Goal: Find specific page/section: Find specific page/section

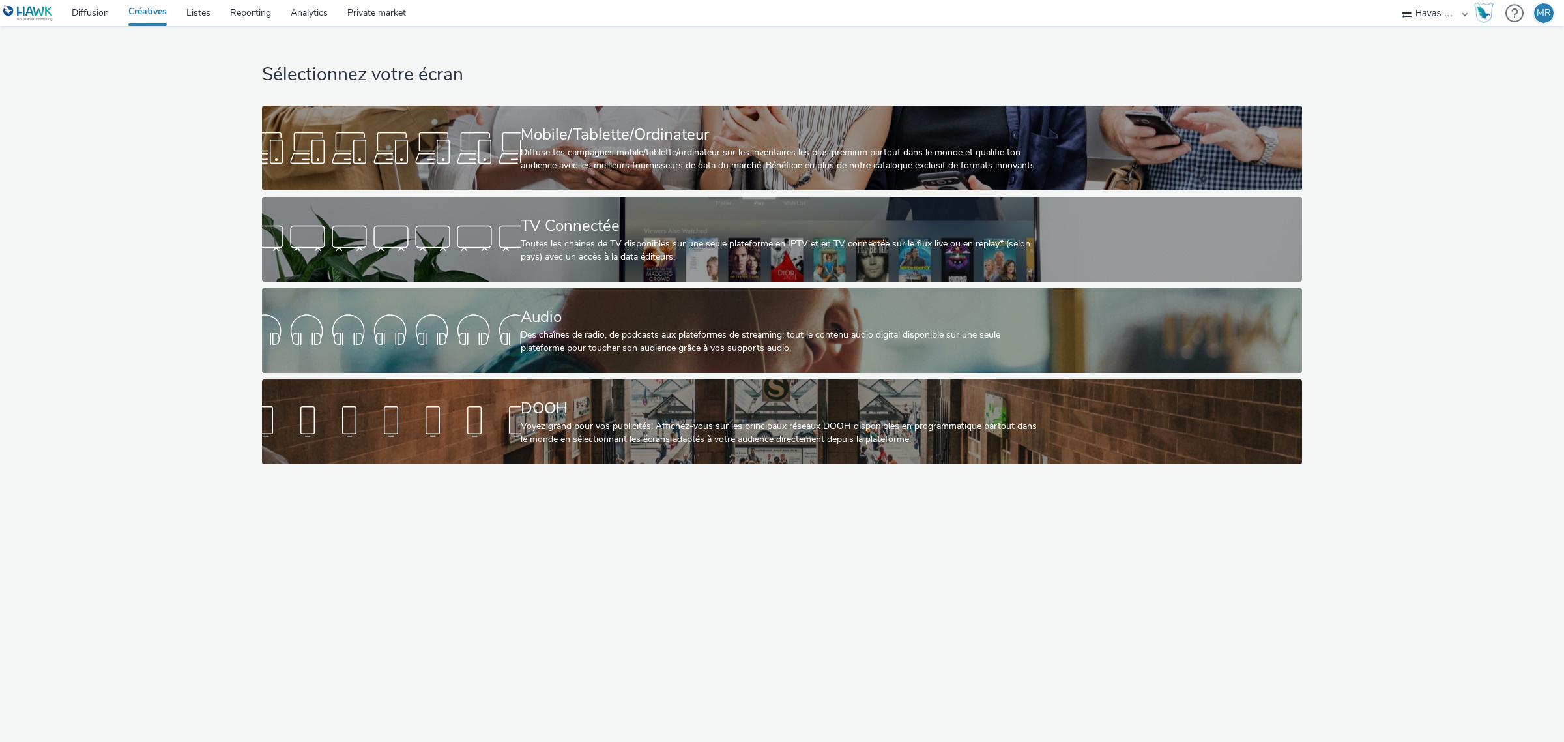
click at [574, 590] on div "Sélectionnez votre écran Mobile/Tablette/Ordinateur Diffuse tes campagnes mobil…" at bounding box center [782, 384] width 1564 height 716
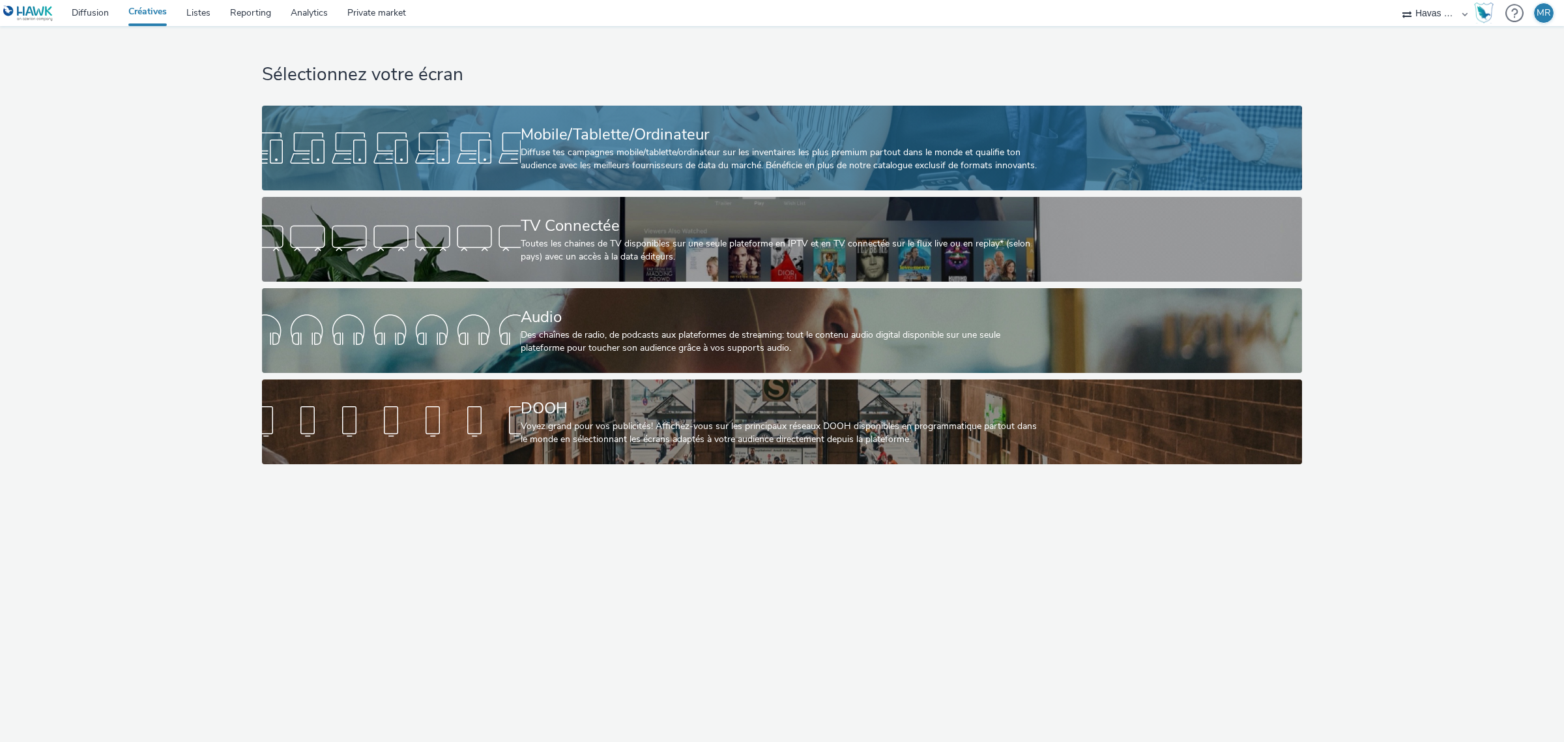
click at [604, 127] on div "Mobile/Tablette/Ordinateur" at bounding box center [780, 134] width 518 height 23
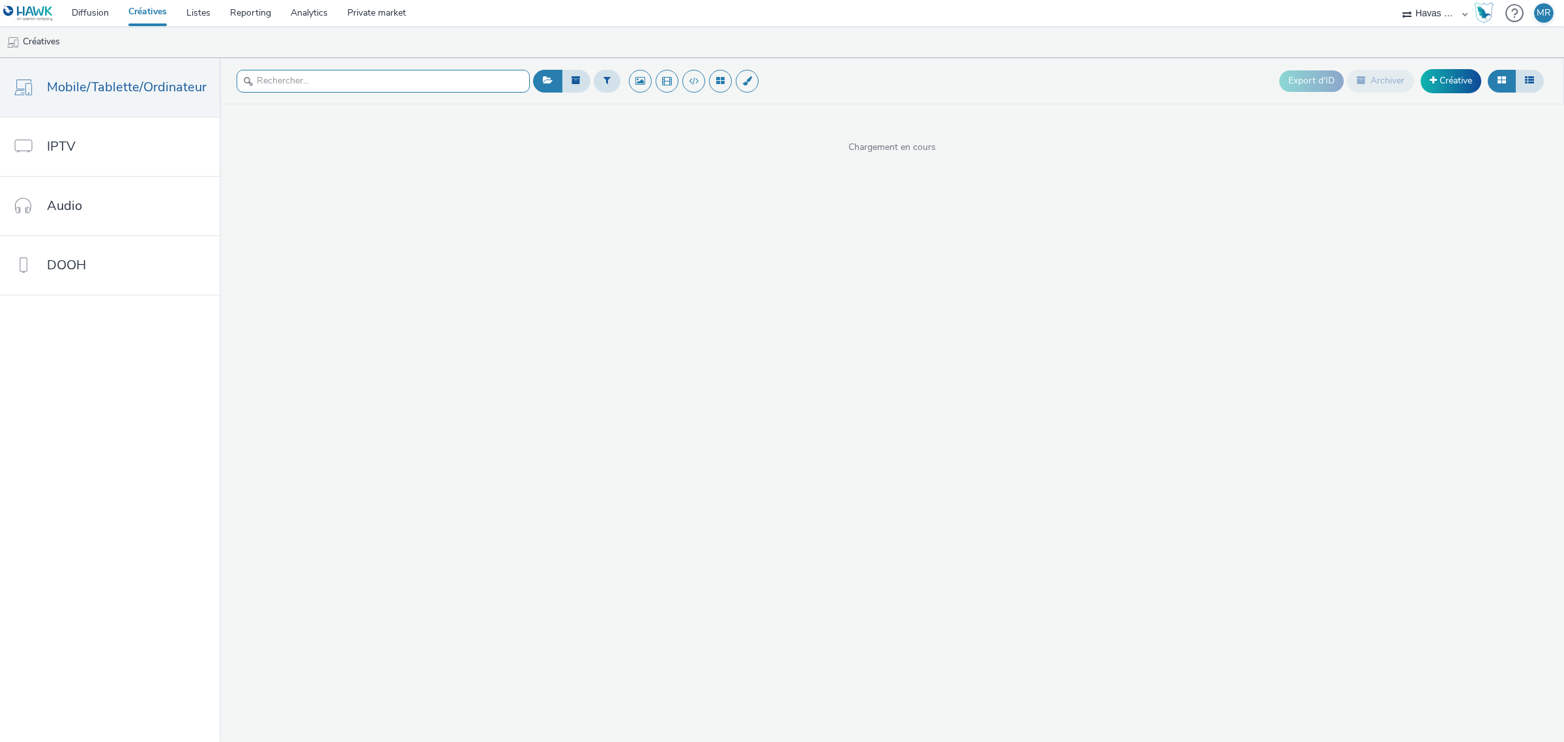
click at [447, 86] on input "text" at bounding box center [383, 81] width 293 height 23
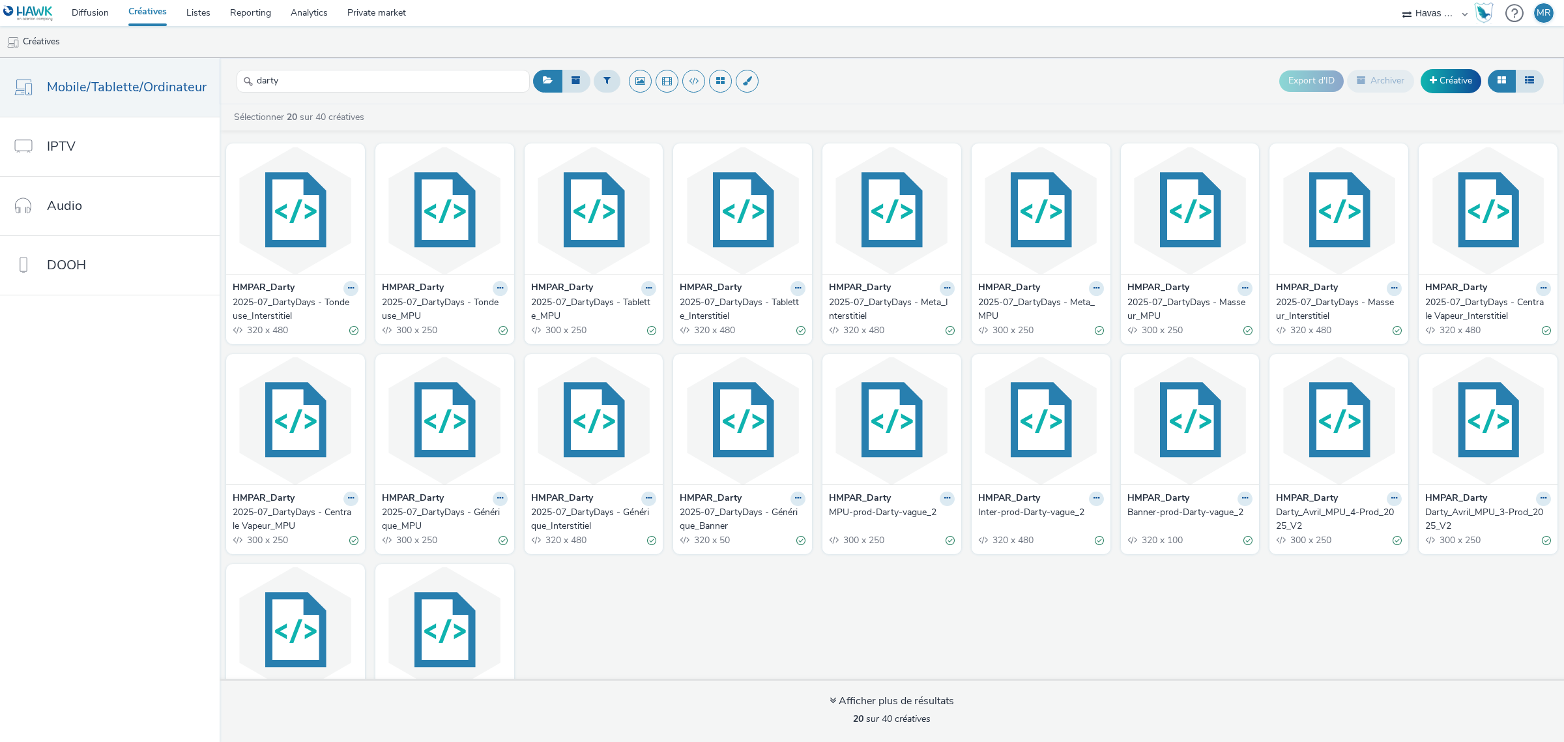
click at [853, 67] on div "Export d'ID Archiver Créative" at bounding box center [1039, 81] width 1018 height 32
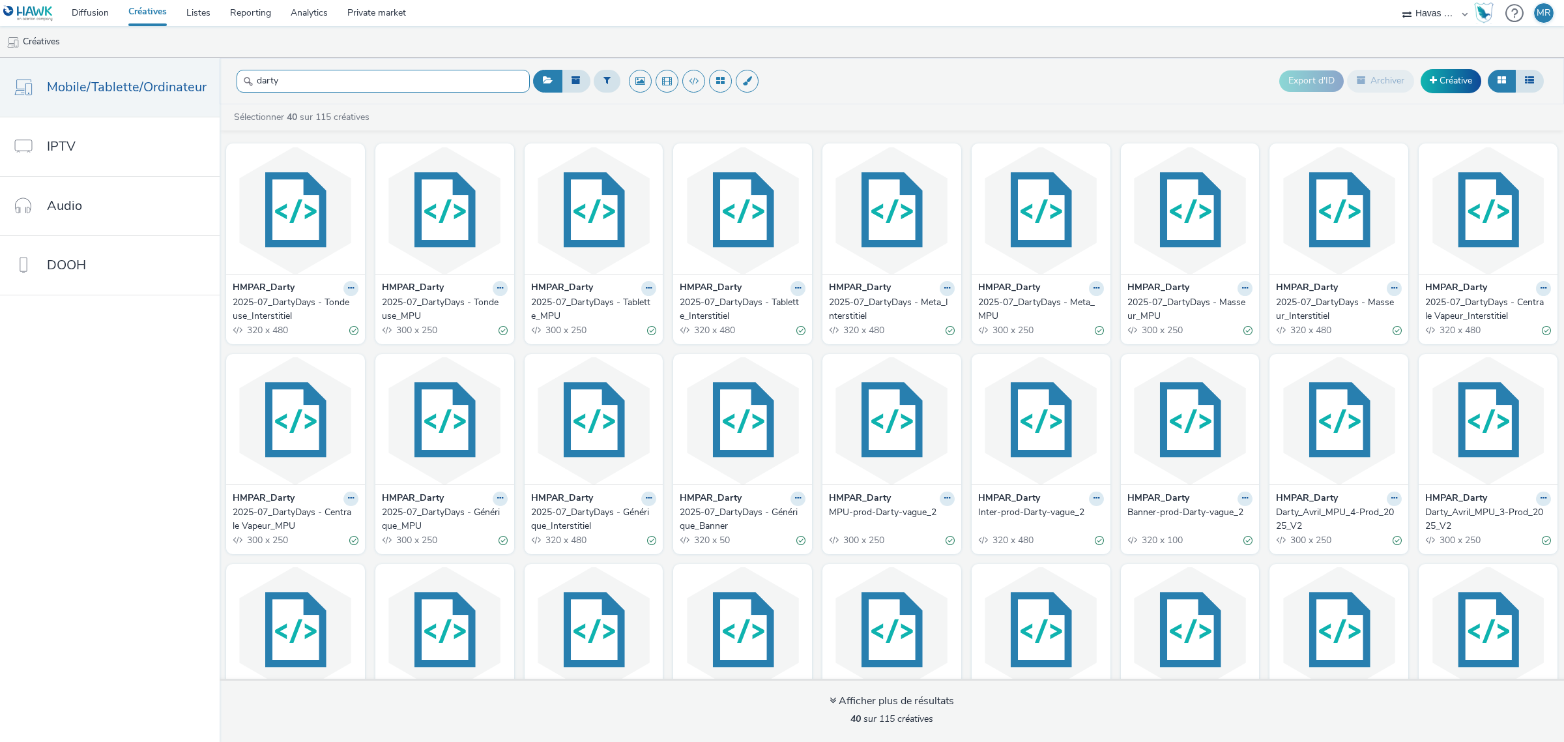
click at [365, 76] on input "darty" at bounding box center [383, 81] width 293 height 23
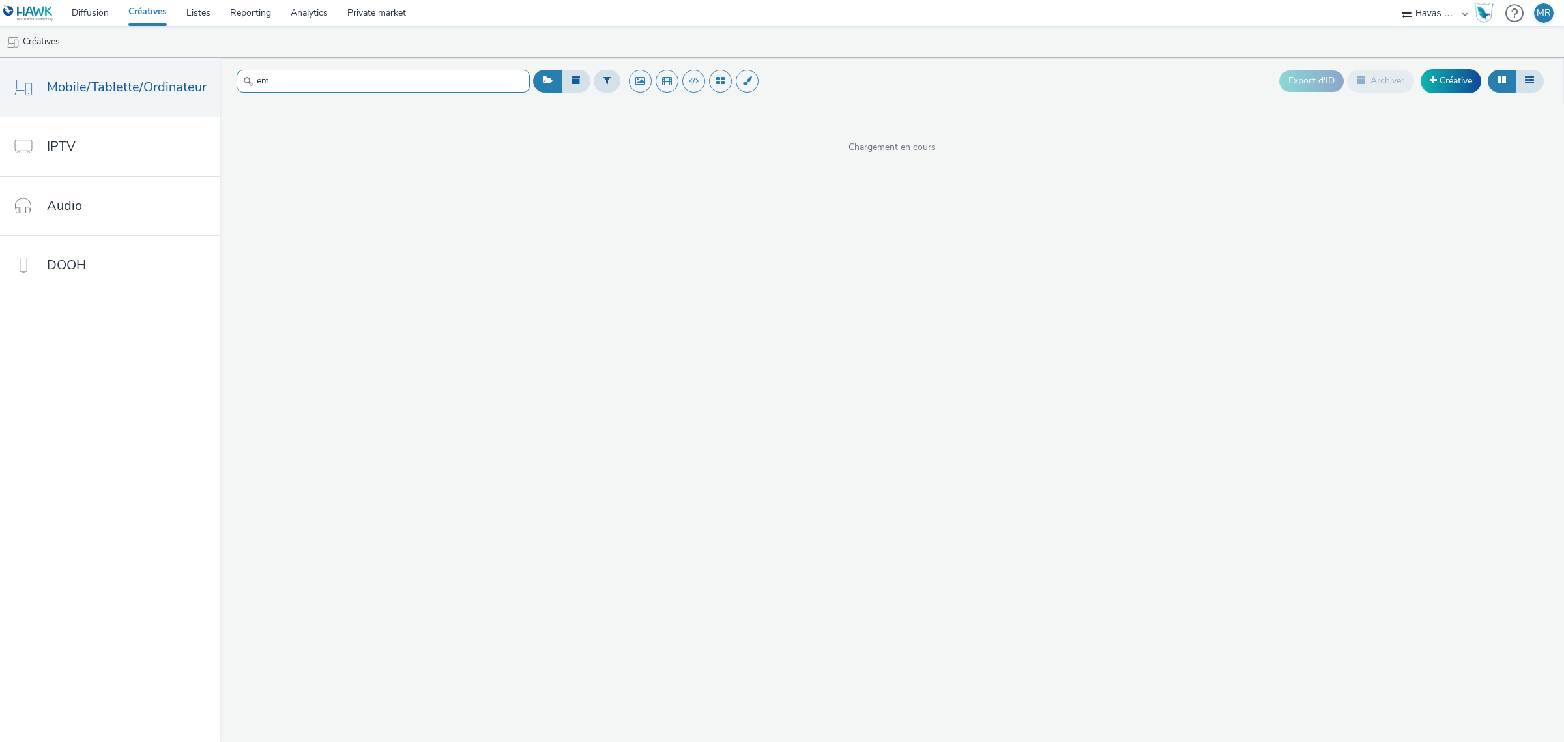
type input "emm"
click at [461, 85] on input "emm" at bounding box center [383, 81] width 293 height 23
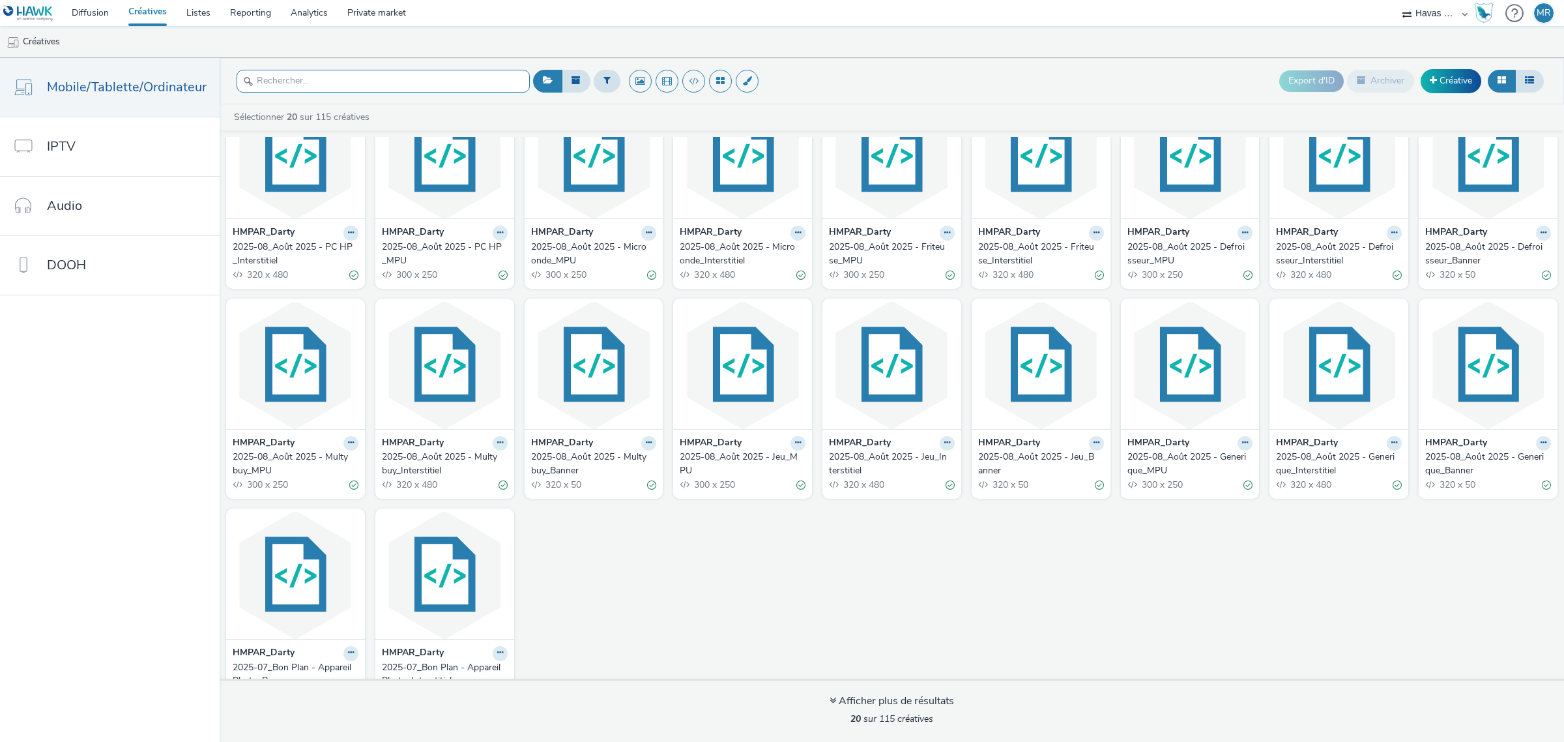
scroll to position [92, 0]
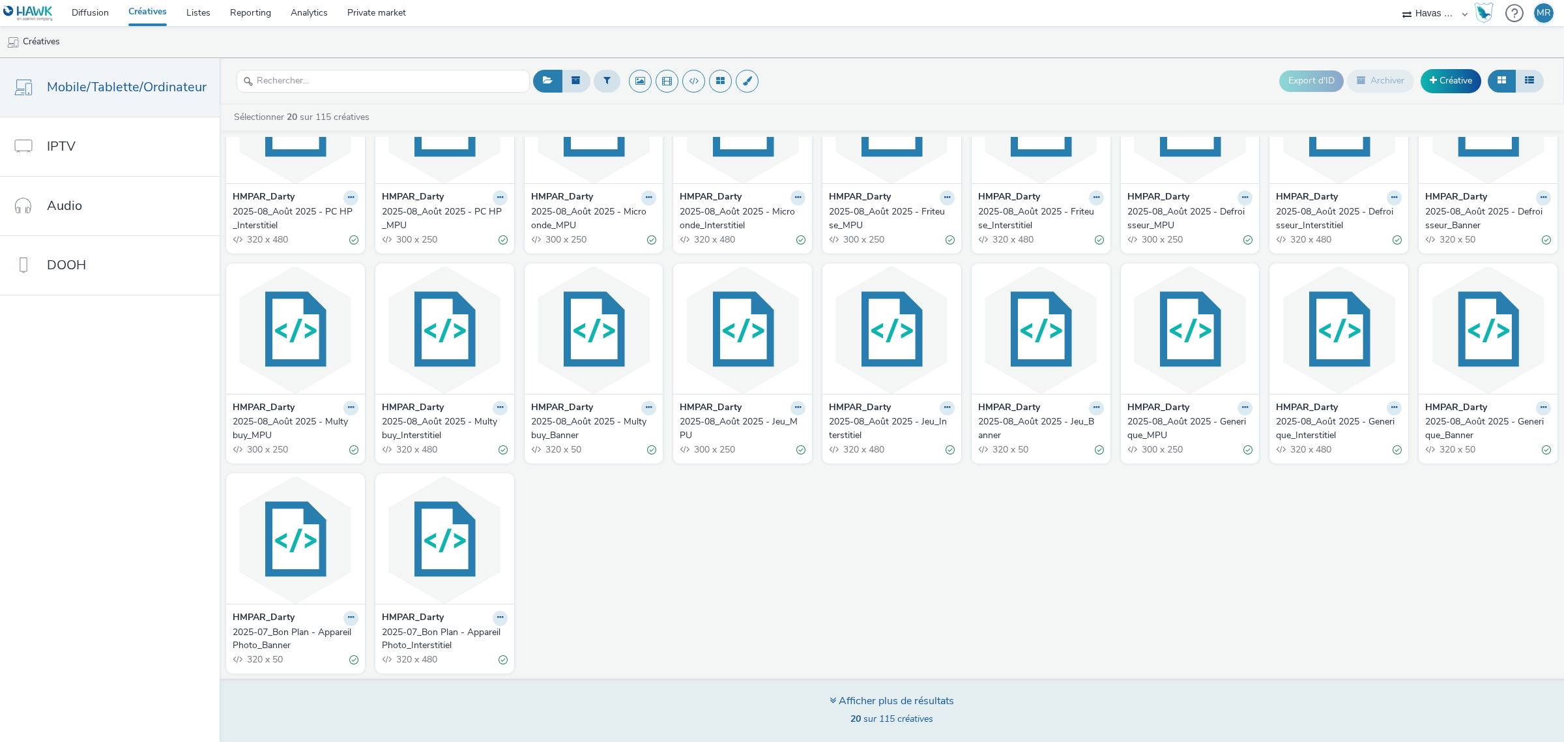
click at [842, 711] on div "Afficher plus de résultats 20 sur 115 créatives" at bounding box center [892, 711] width 125 height 35
click at [870, 699] on div "Afficher plus de résultats" at bounding box center [892, 701] width 125 height 15
click at [834, 702] on div "Afficher plus de résultats" at bounding box center [892, 701] width 125 height 15
click at [830, 699] on icon at bounding box center [833, 700] width 7 height 10
click at [882, 718] on span "20 sur 115 créatives" at bounding box center [892, 718] width 83 height 12
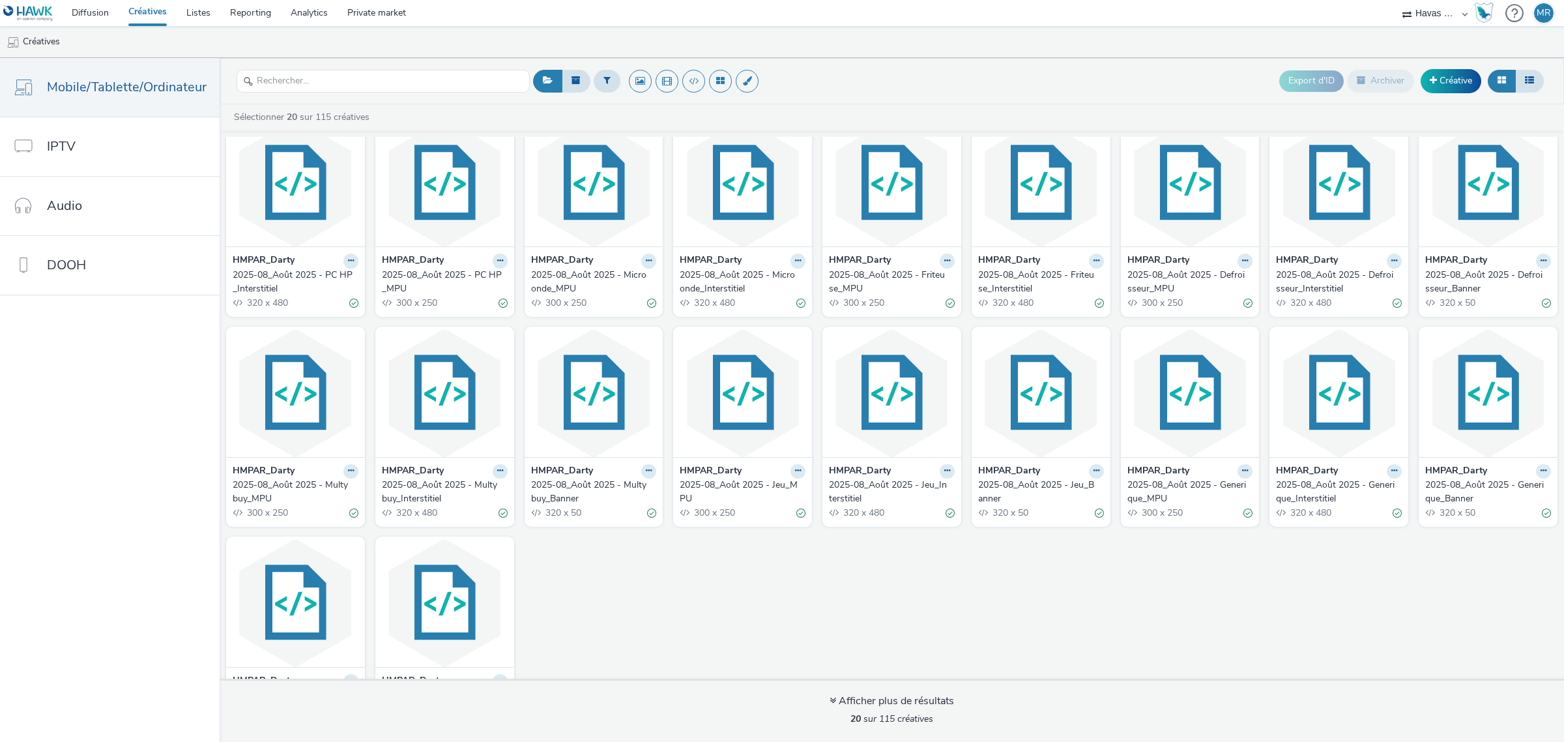
scroll to position [0, 0]
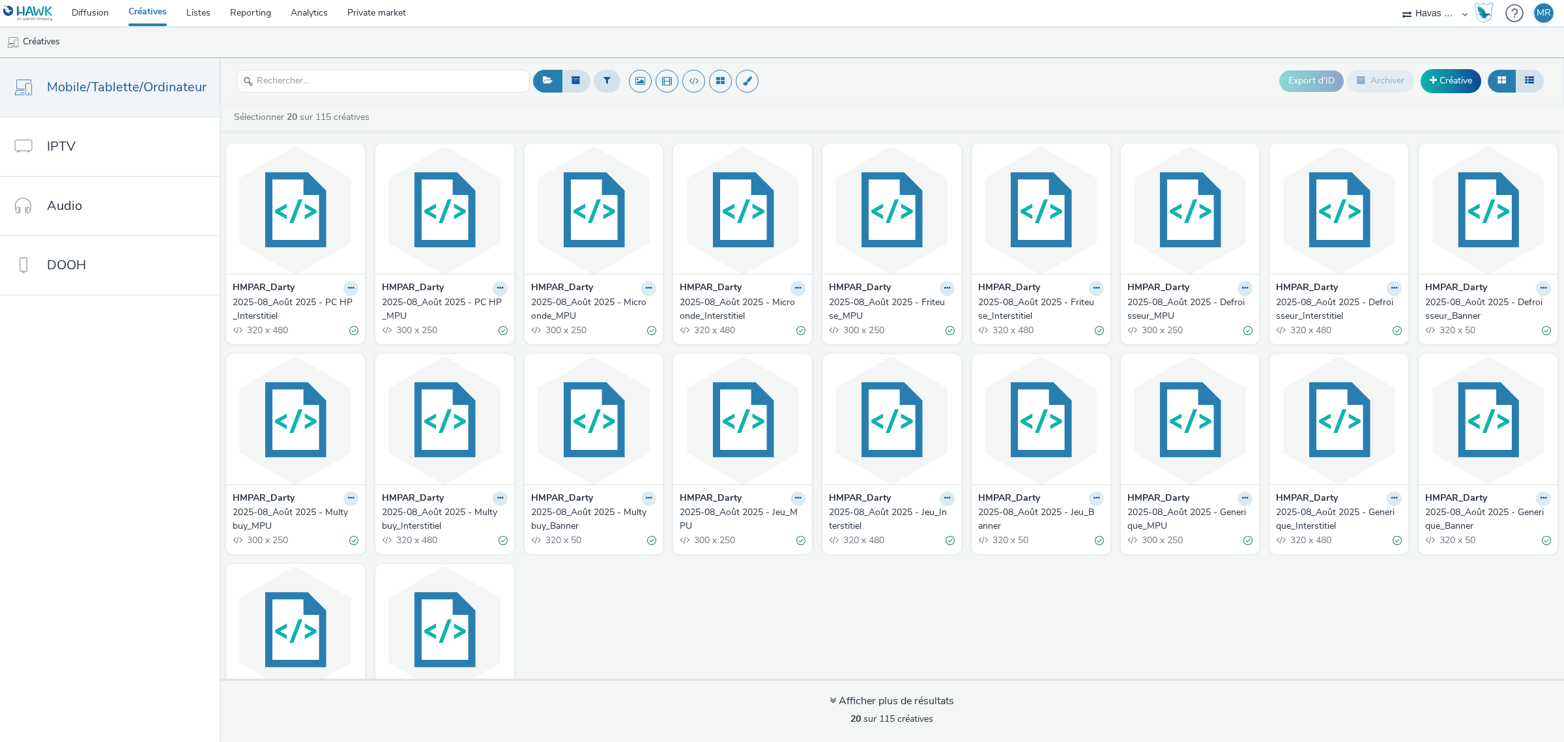
click at [290, 108] on div "Sélectionner 20 sur 115 créatives HMPAR_Darty 2025-08_Août 2025 - PC HP_Interst…" at bounding box center [892, 422] width 1345 height 637
click at [294, 115] on link "Sélectionner 20 sur 115 créatives" at bounding box center [304, 117] width 142 height 12
checkbox input "true"
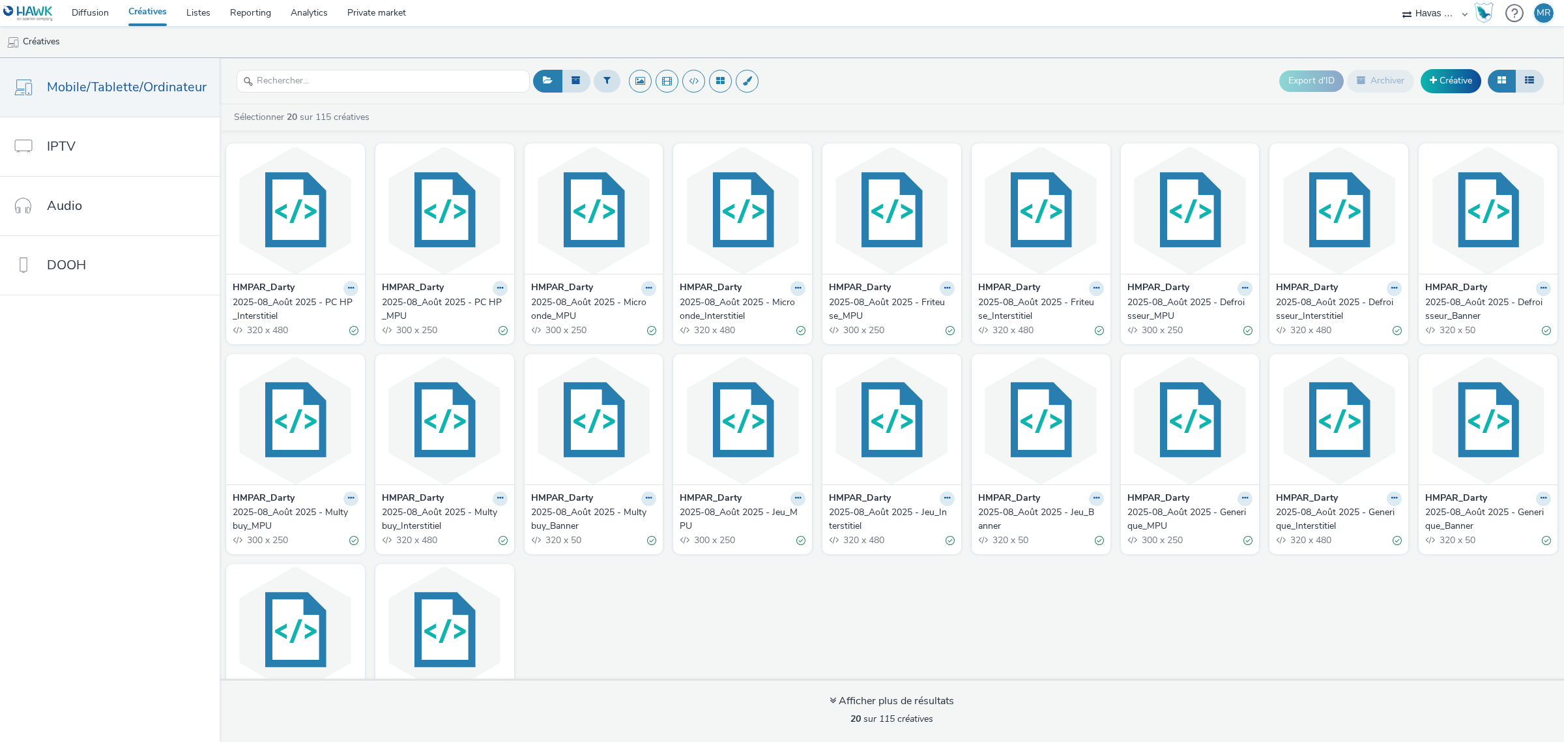
checkbox input "true"
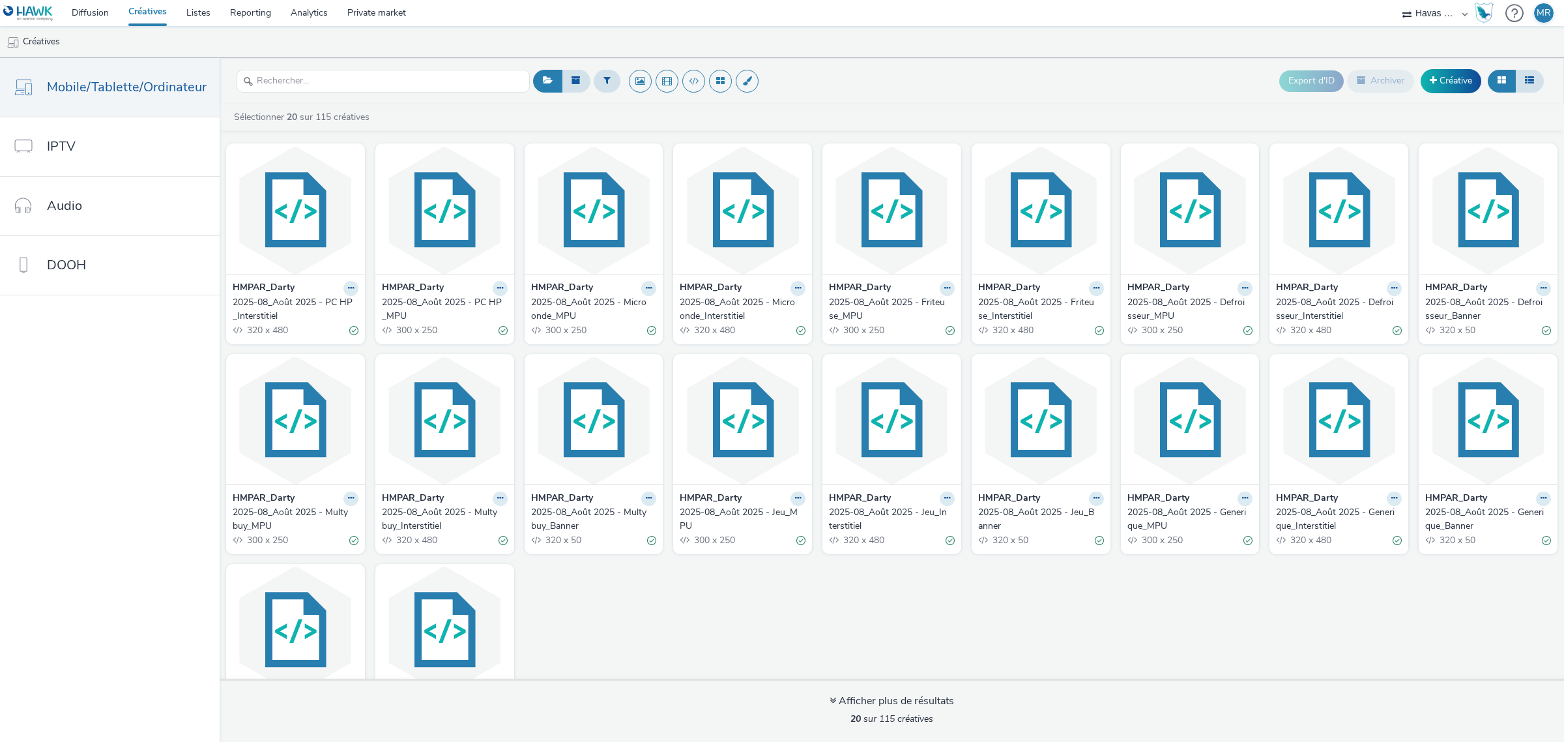
checkbox input "true"
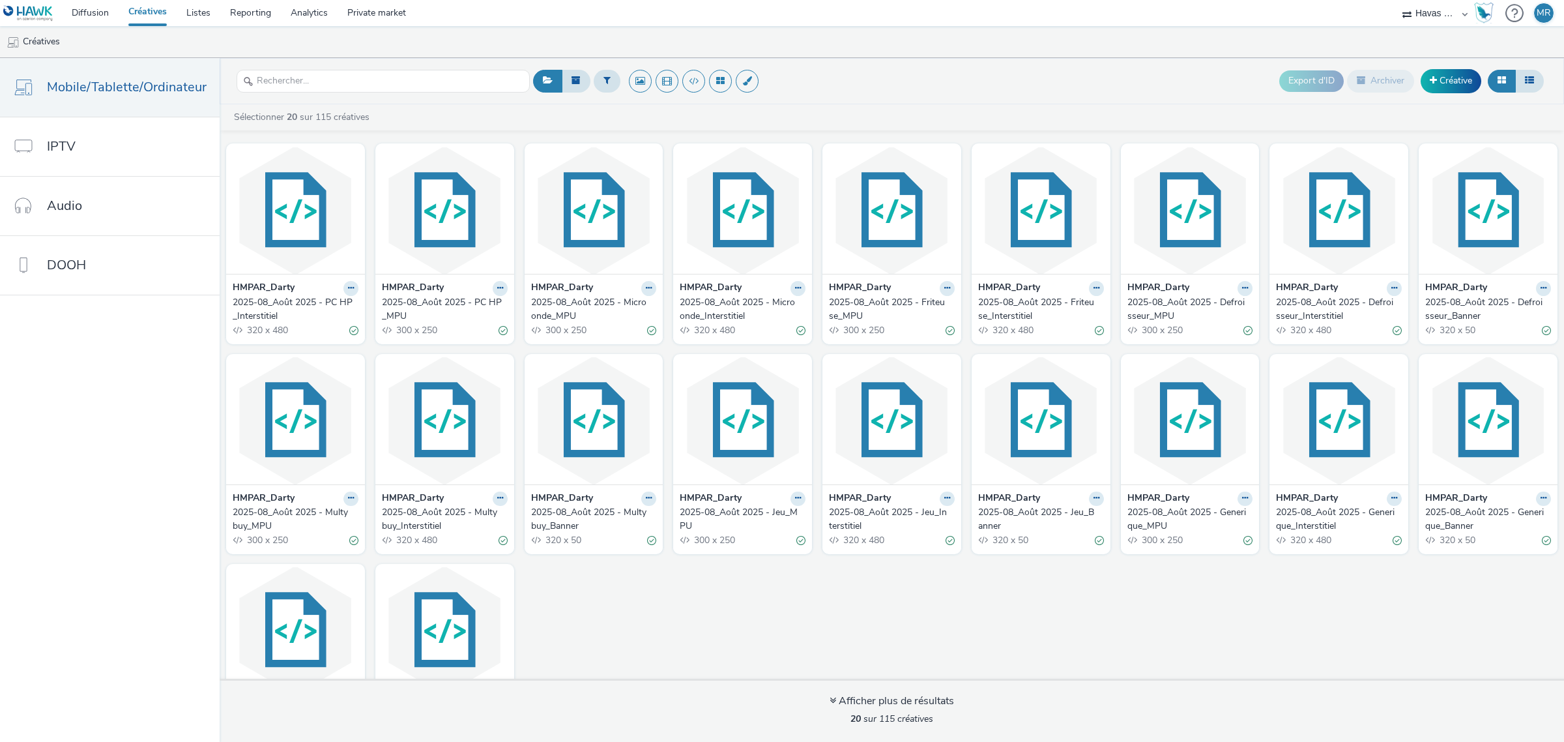
checkbox input "true"
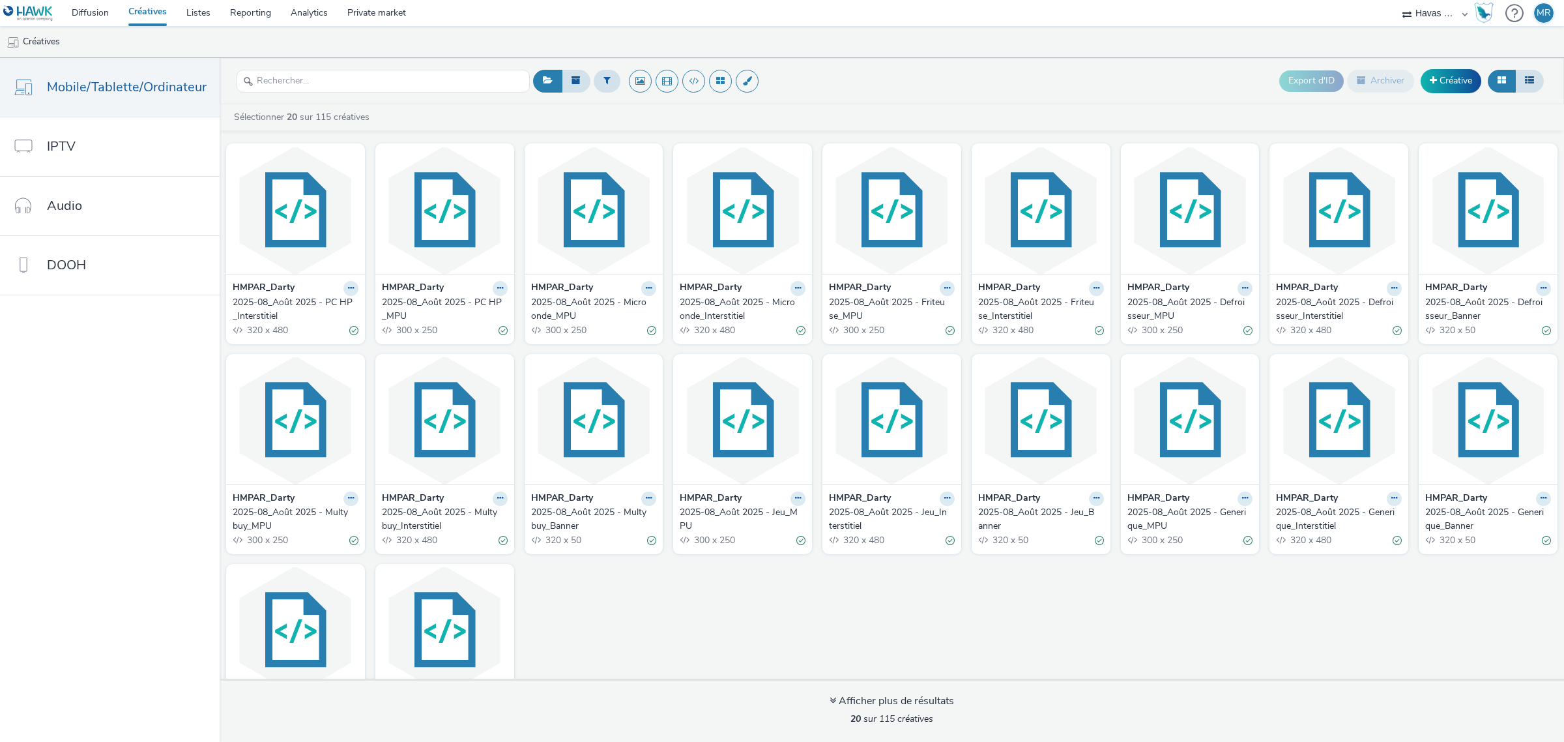
checkbox input "true"
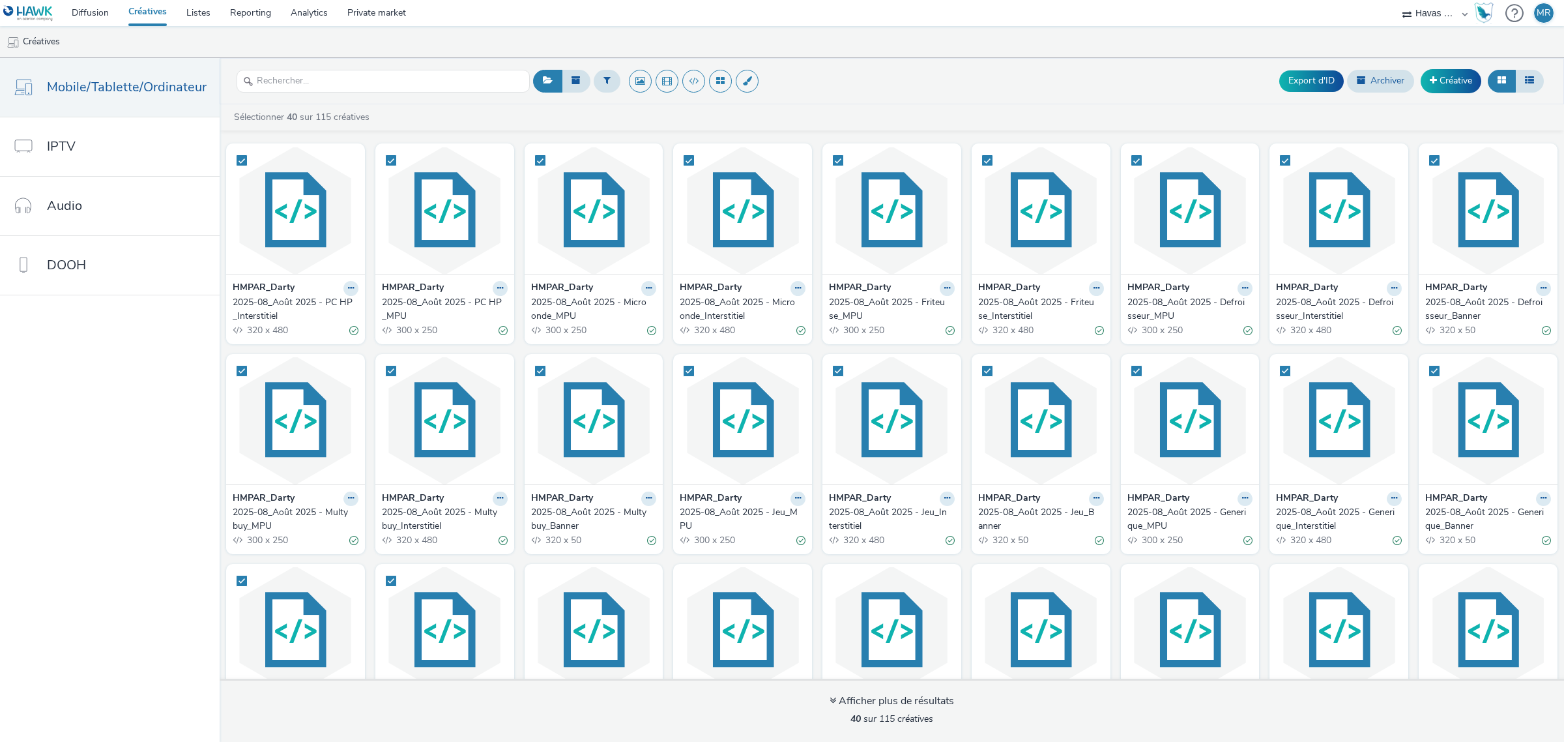
click at [300, 119] on link "Sélectionner 40 sur 115 créatives" at bounding box center [304, 117] width 142 height 12
checkbox input "true"
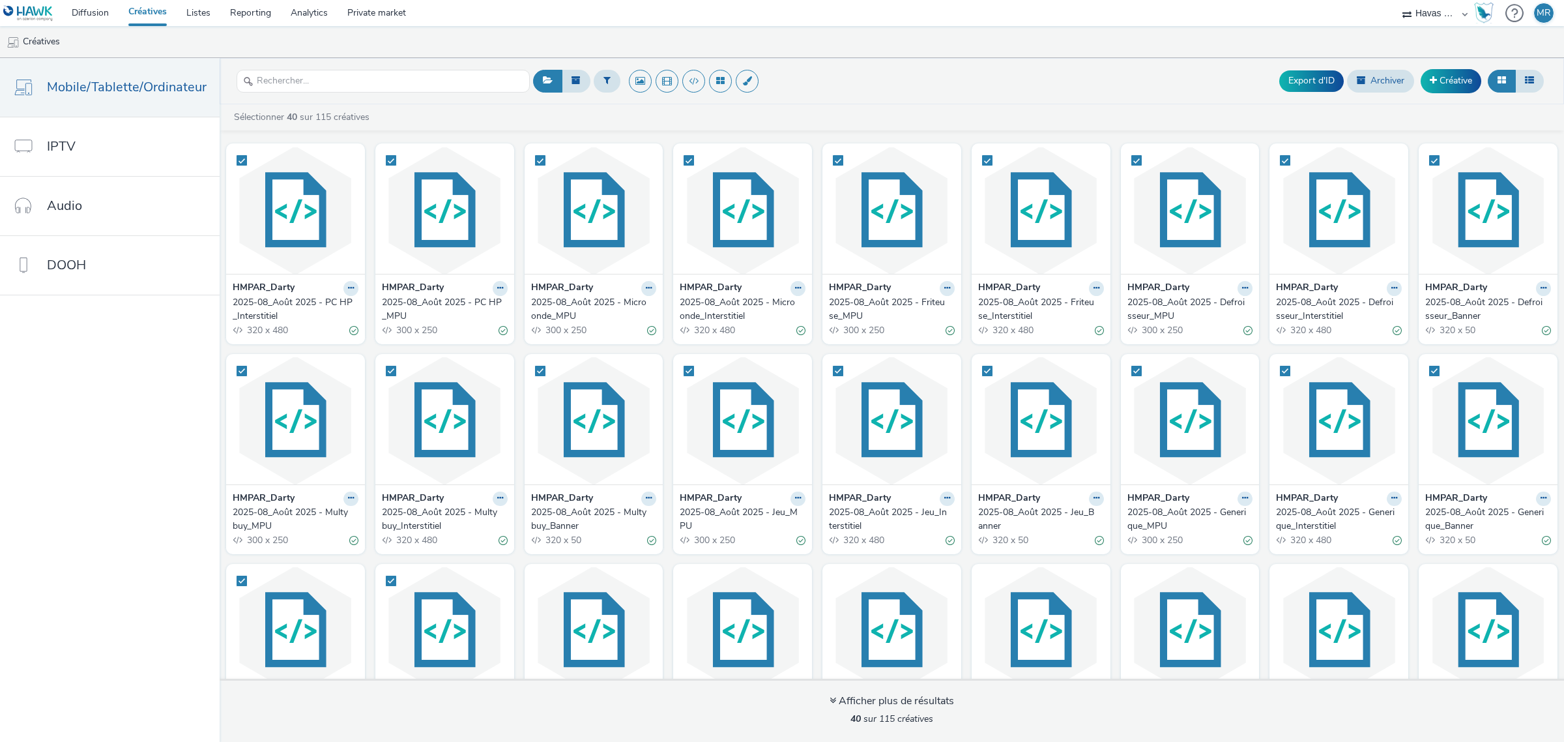
checkbox input "true"
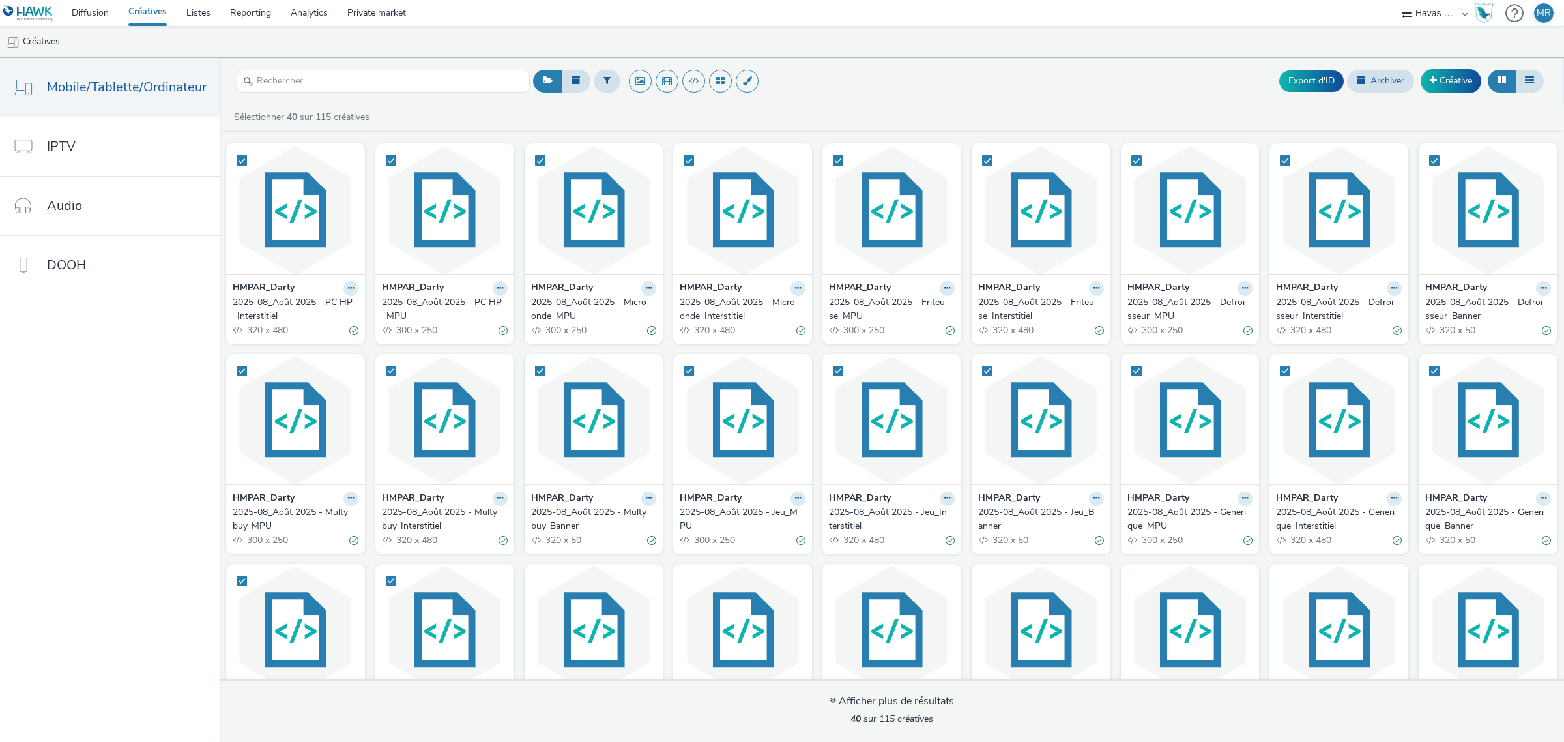
checkbox input "true"
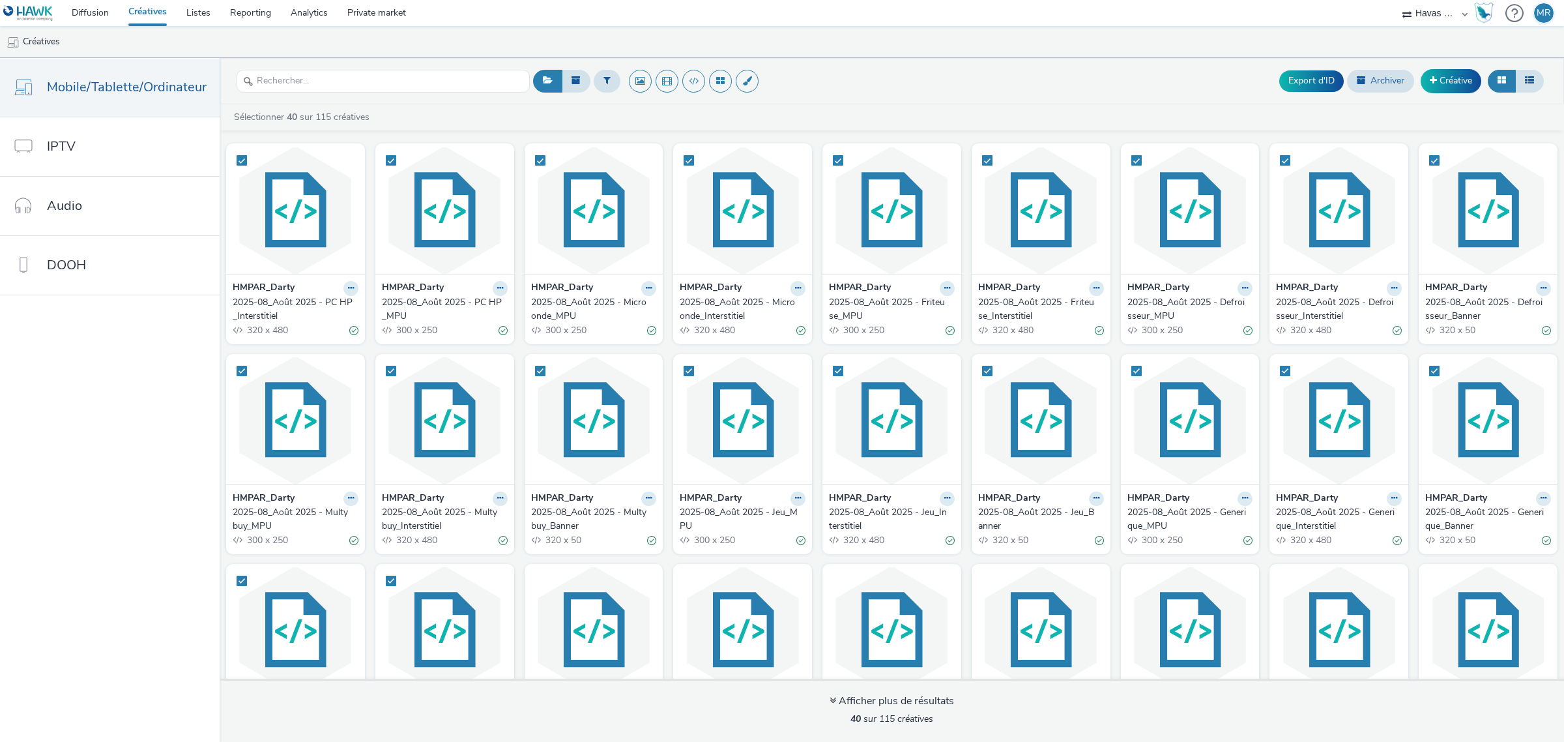
checkbox input "true"
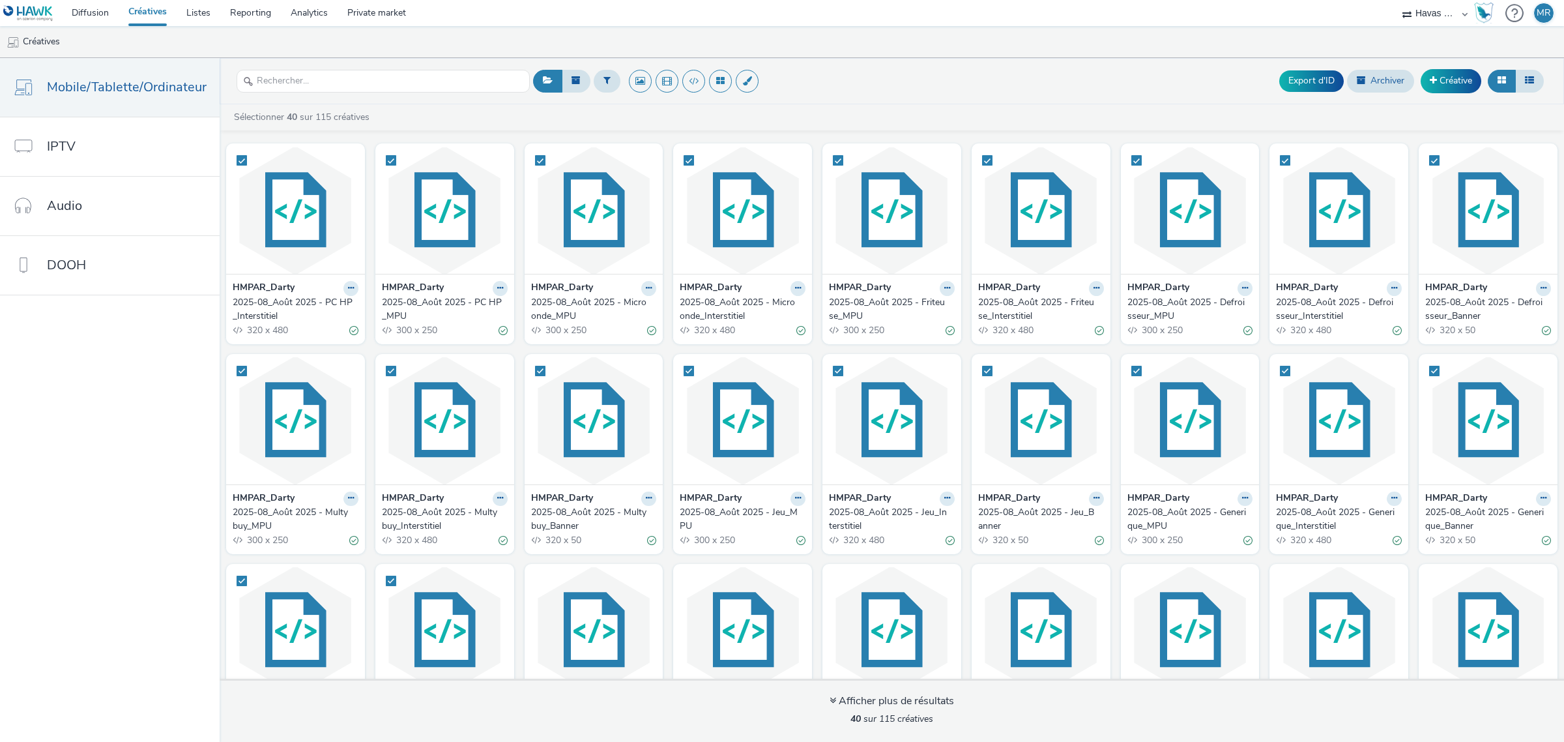
checkbox input "true"
click at [300, 119] on strong "40" at bounding box center [302, 117] width 10 height 12
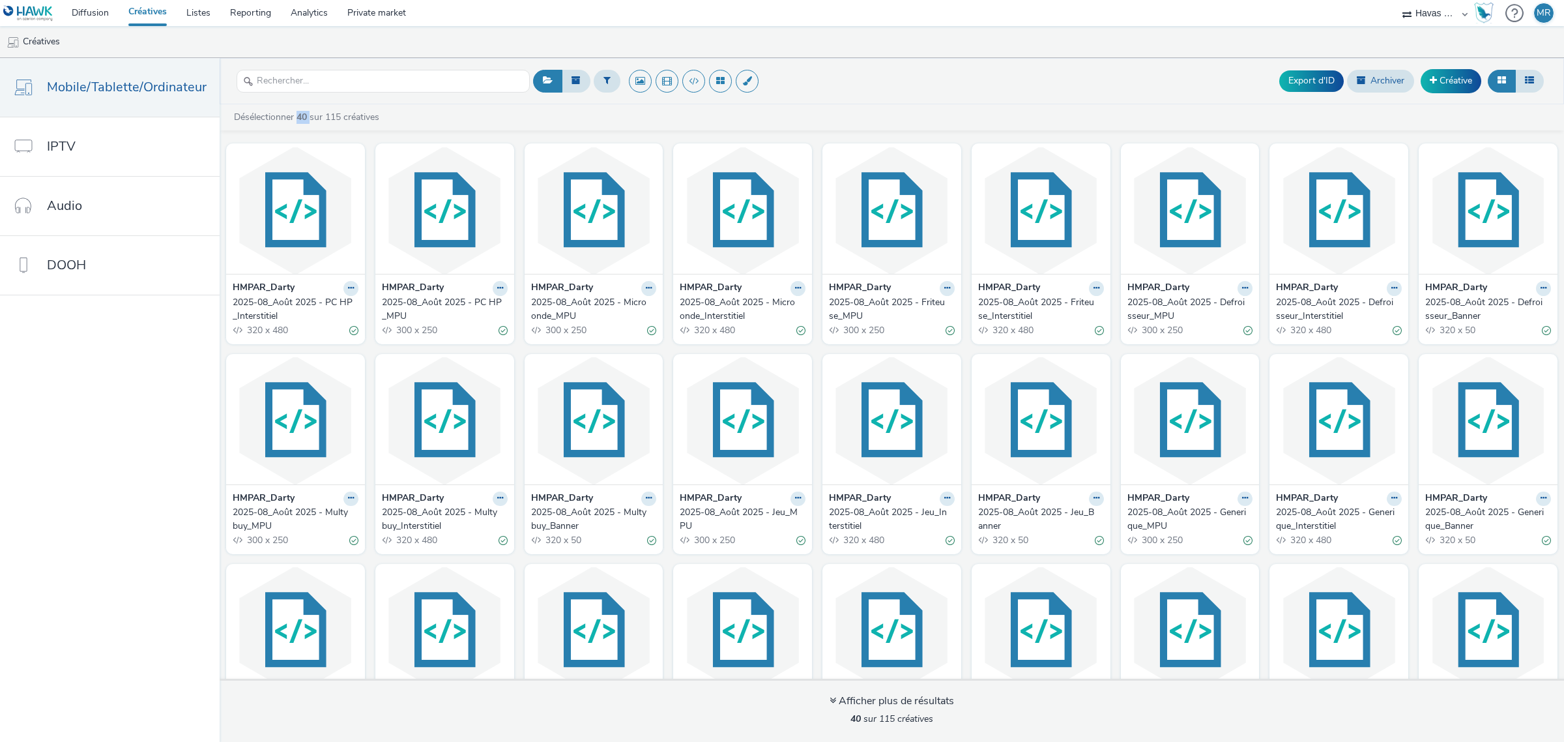
checkbox input "false"
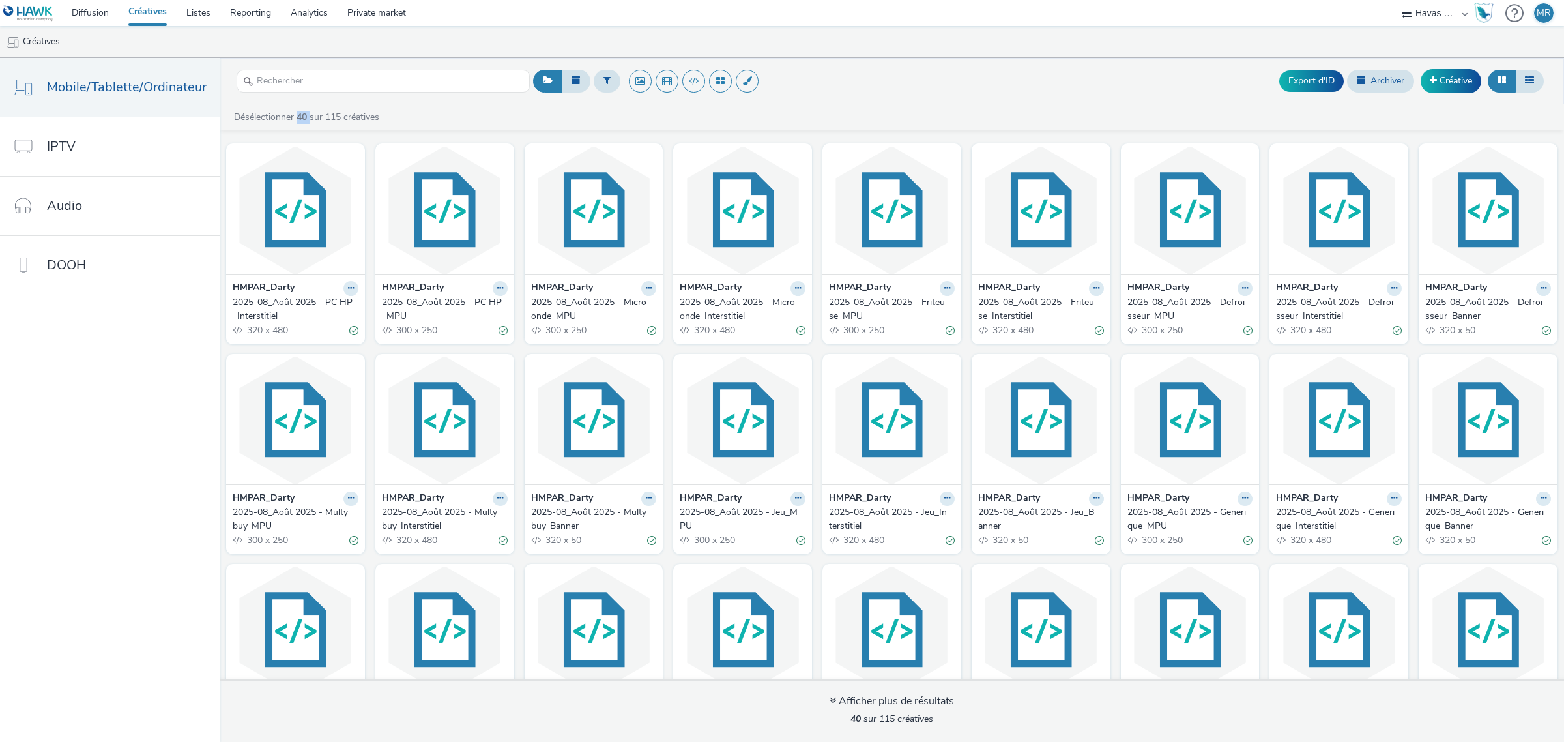
checkbox input "false"
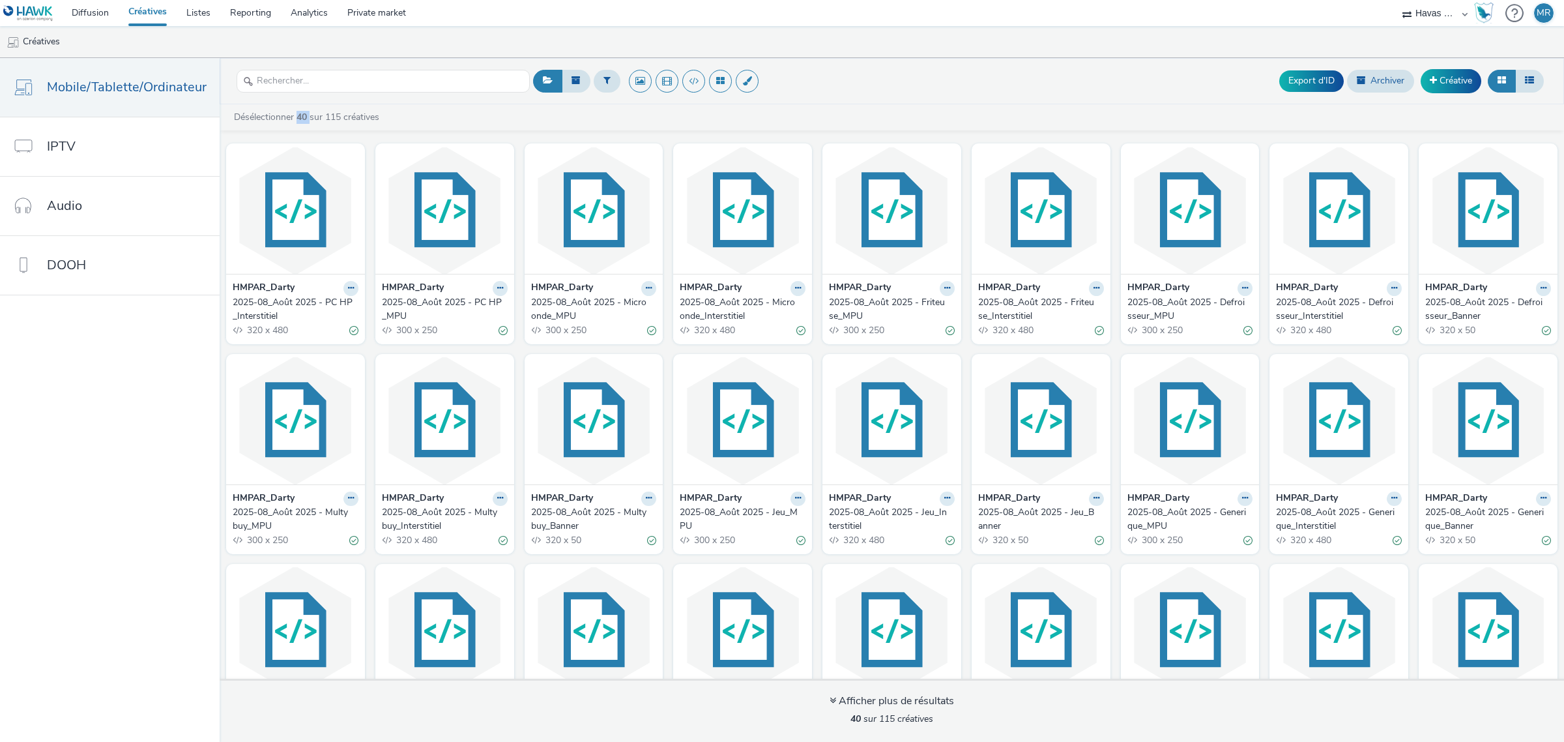
checkbox input "false"
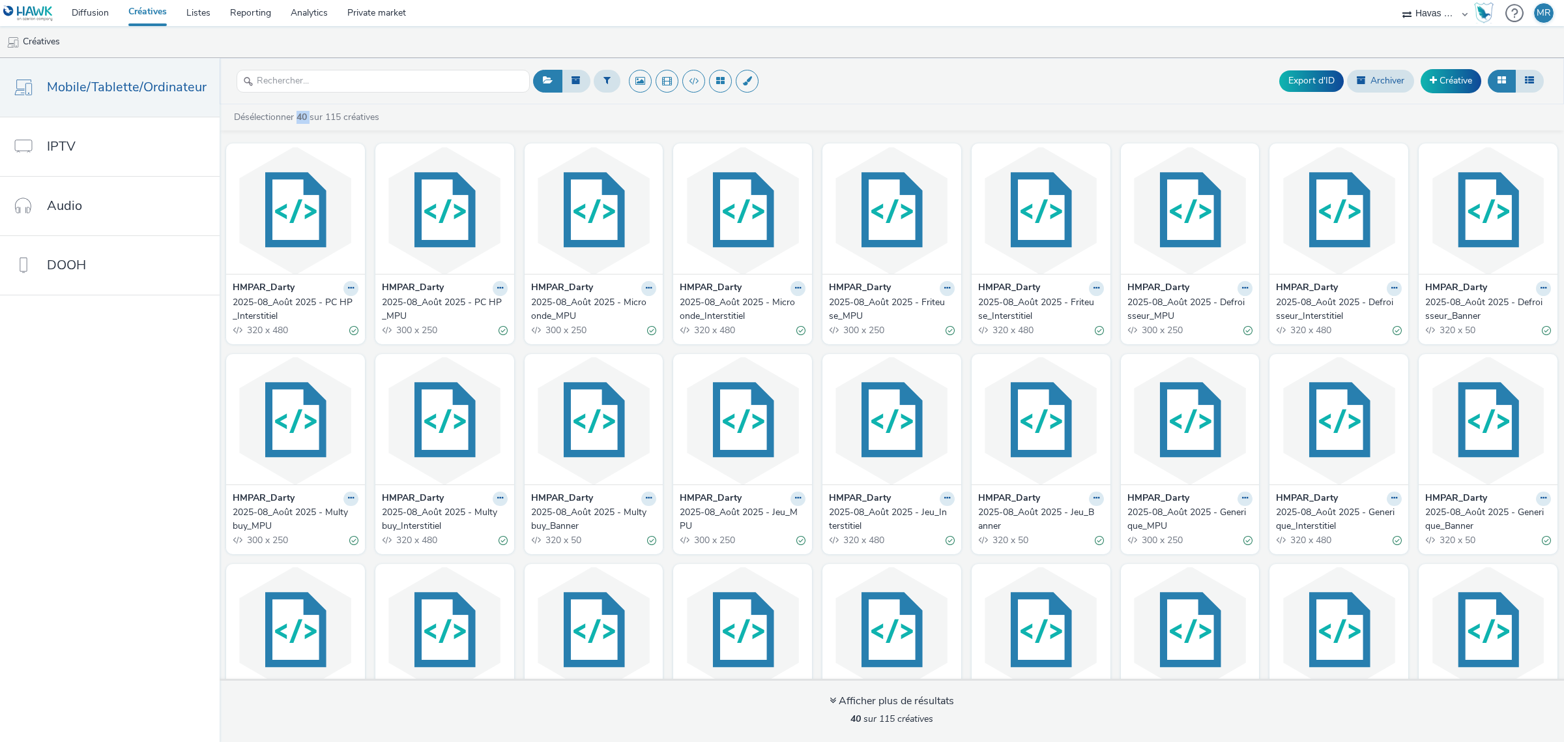
checkbox input "false"
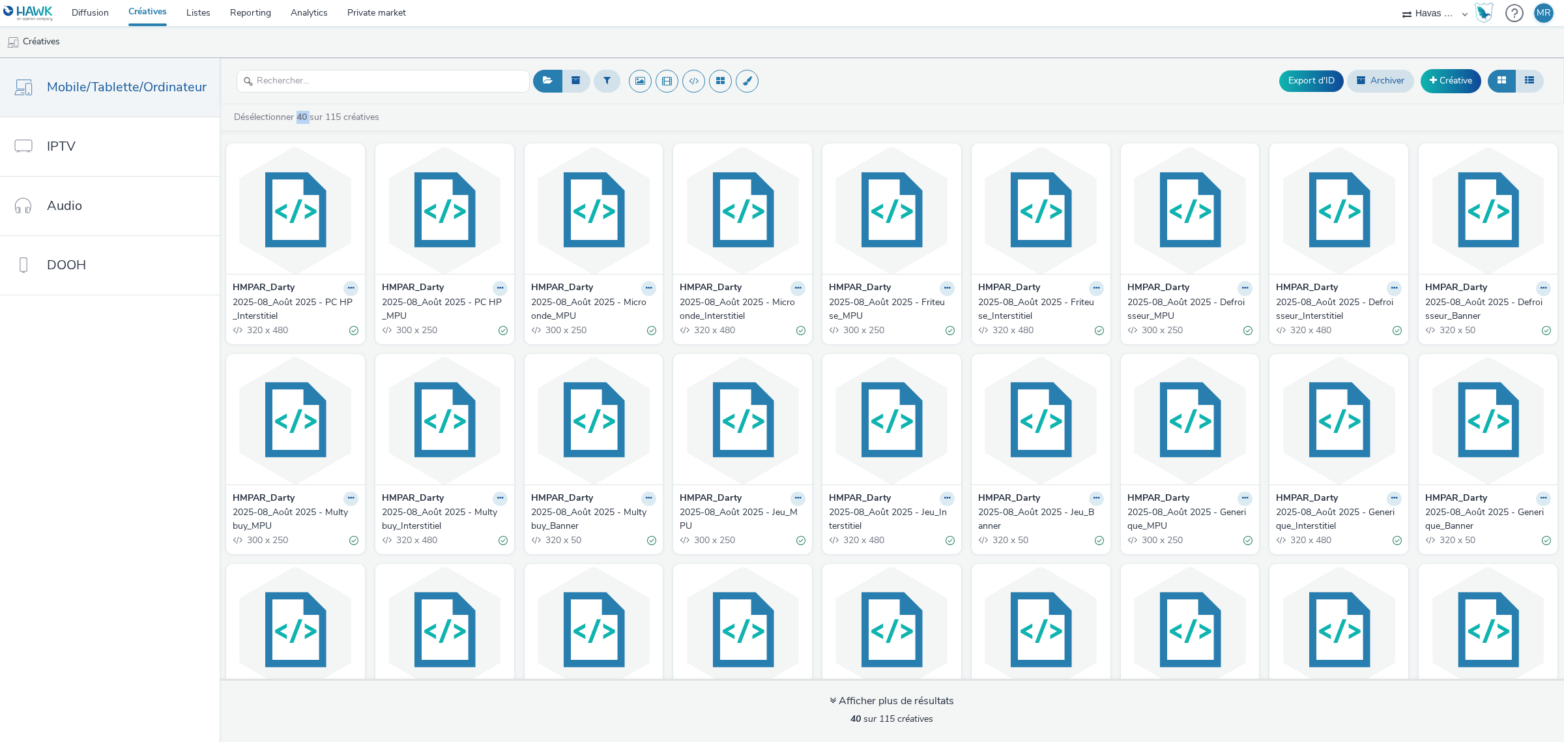
checkbox input "false"
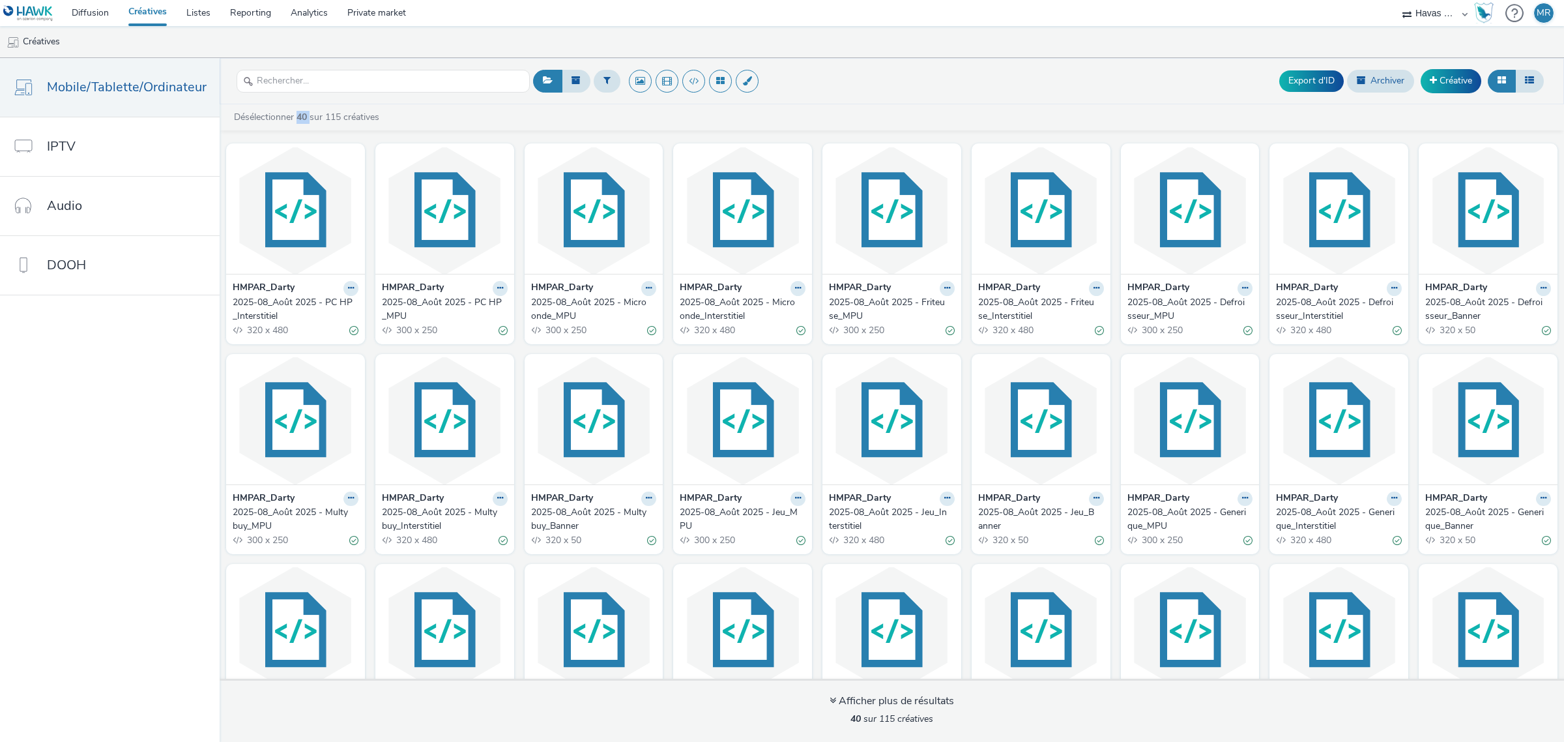
checkbox input "false"
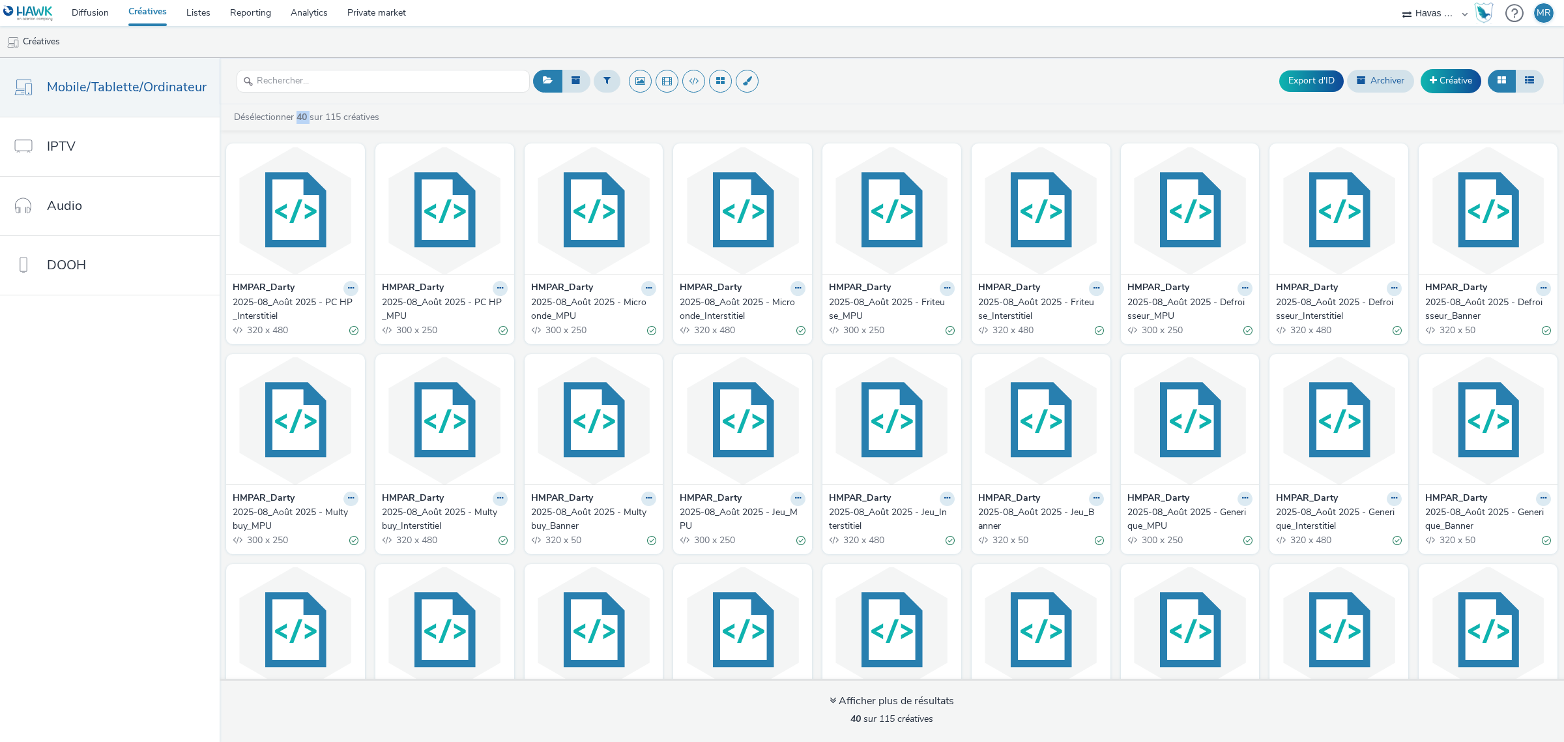
checkbox input "false"
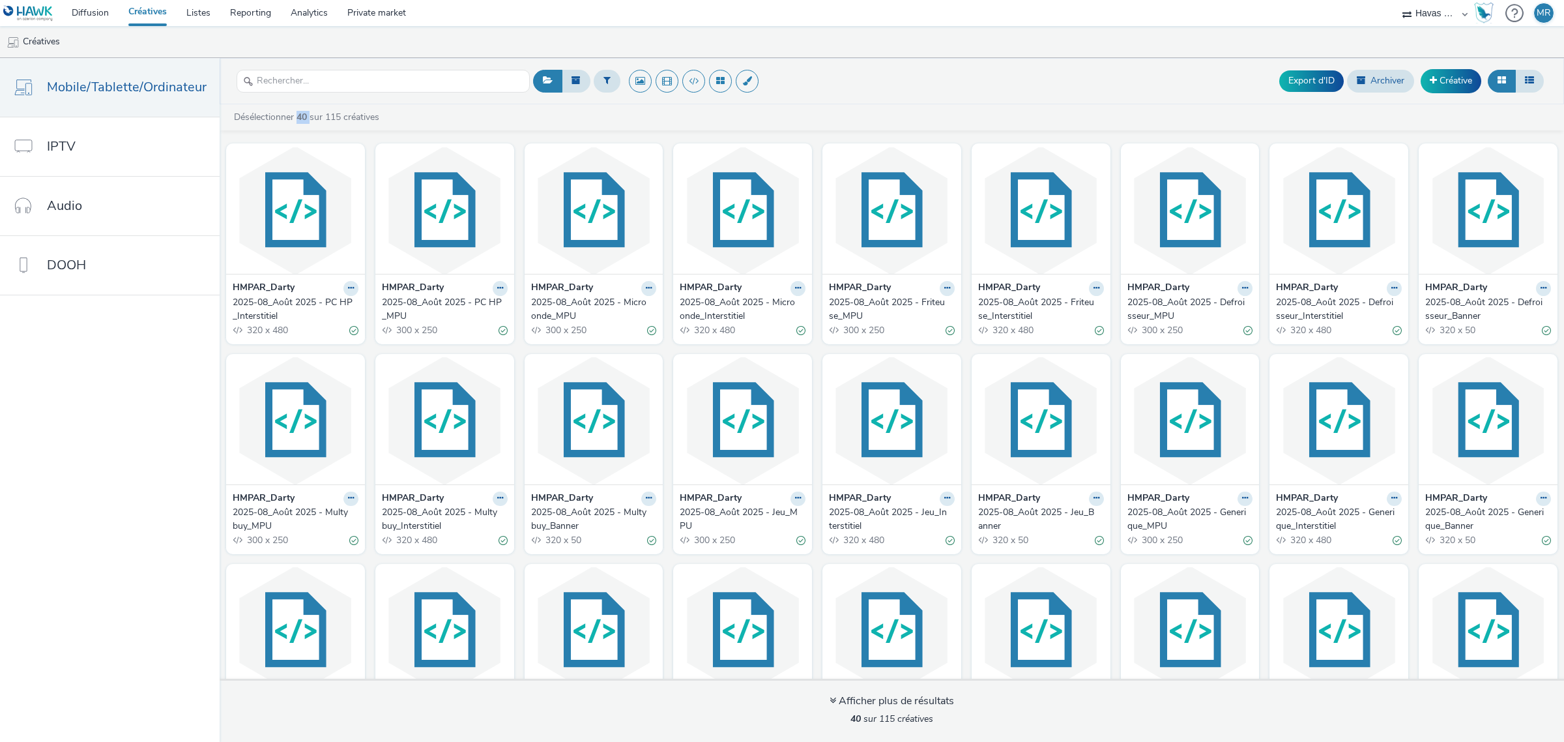
checkbox input "false"
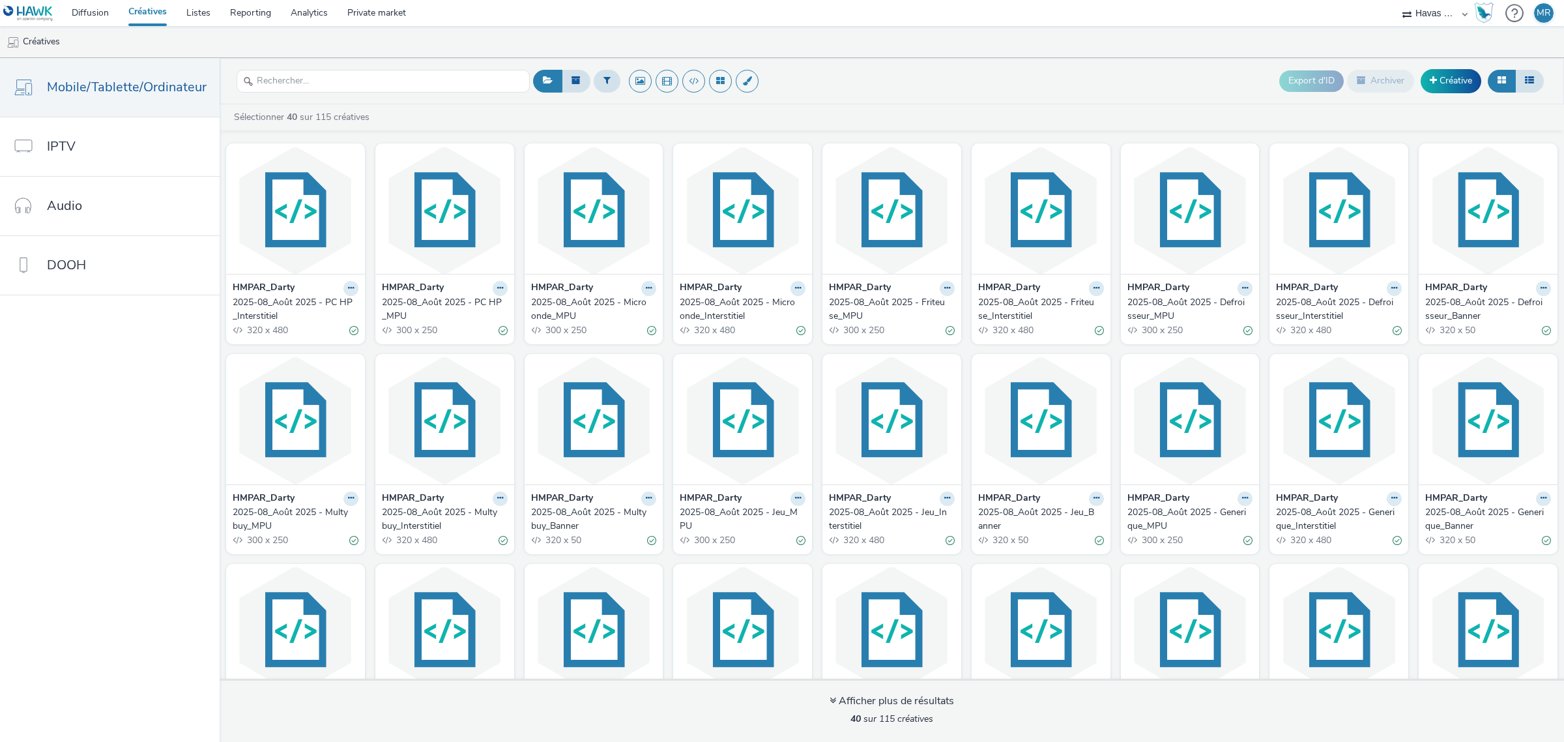
click at [300, 119] on link "Sélectionner 40 sur 115 créatives" at bounding box center [304, 117] width 142 height 12
checkbox input "true"
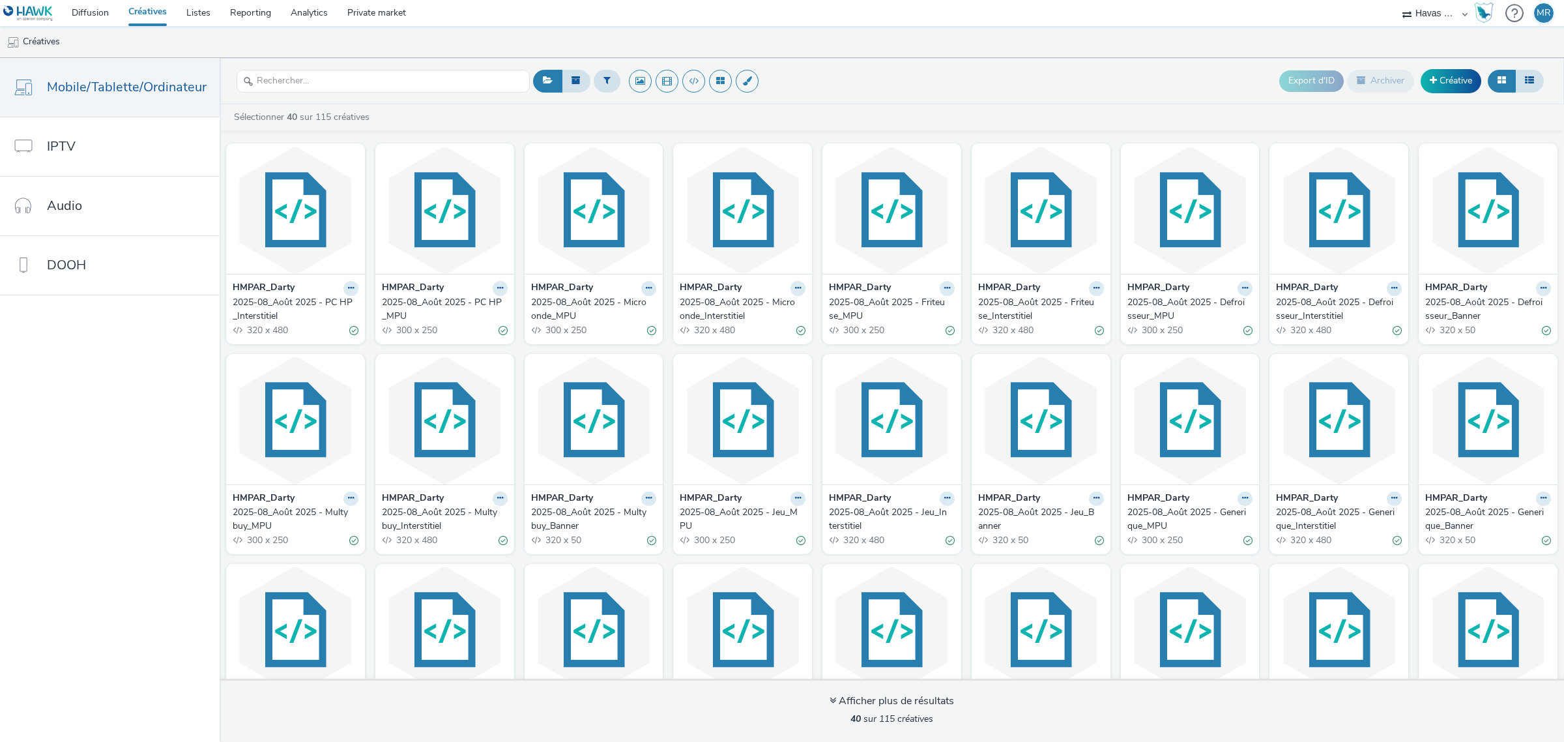
checkbox input "true"
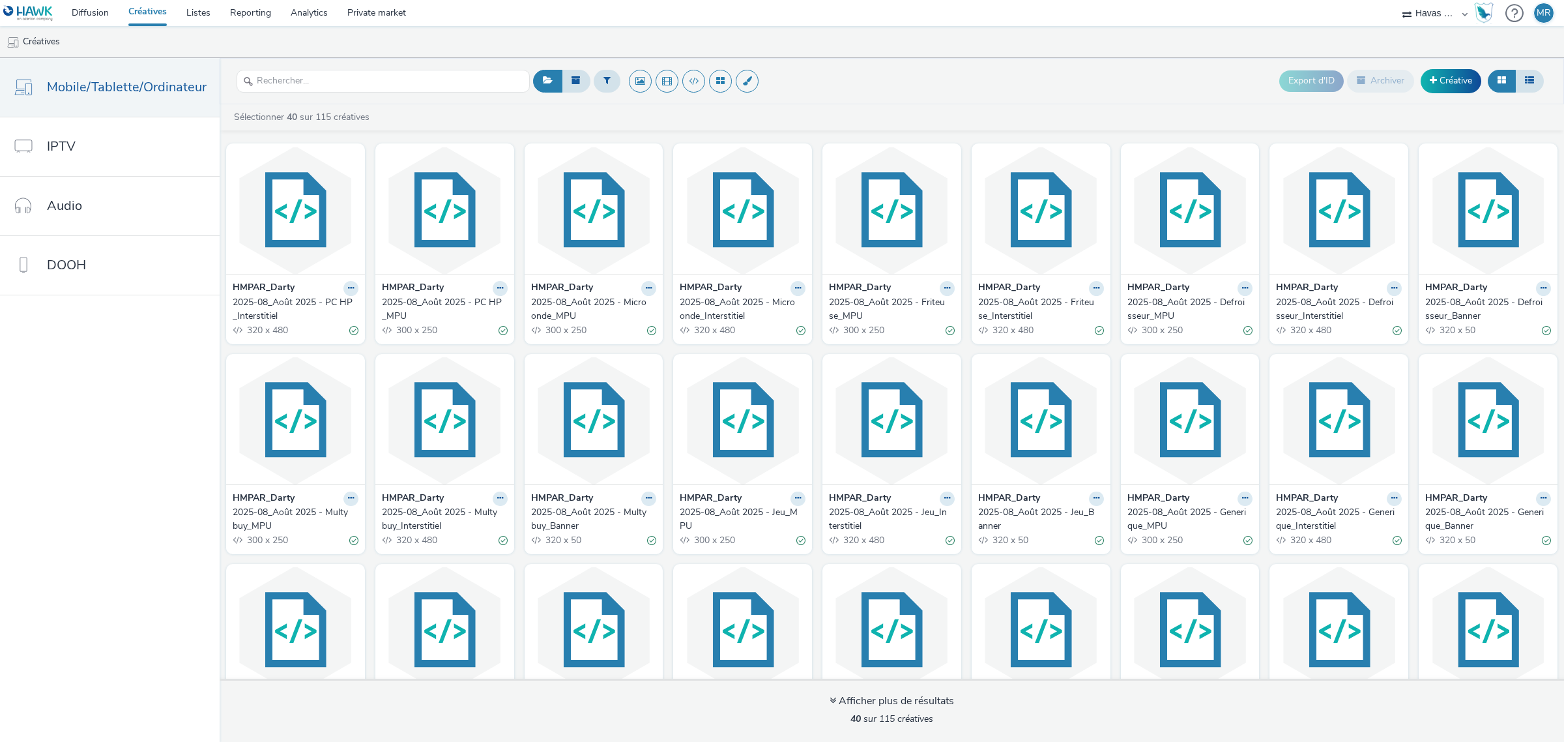
checkbox input "true"
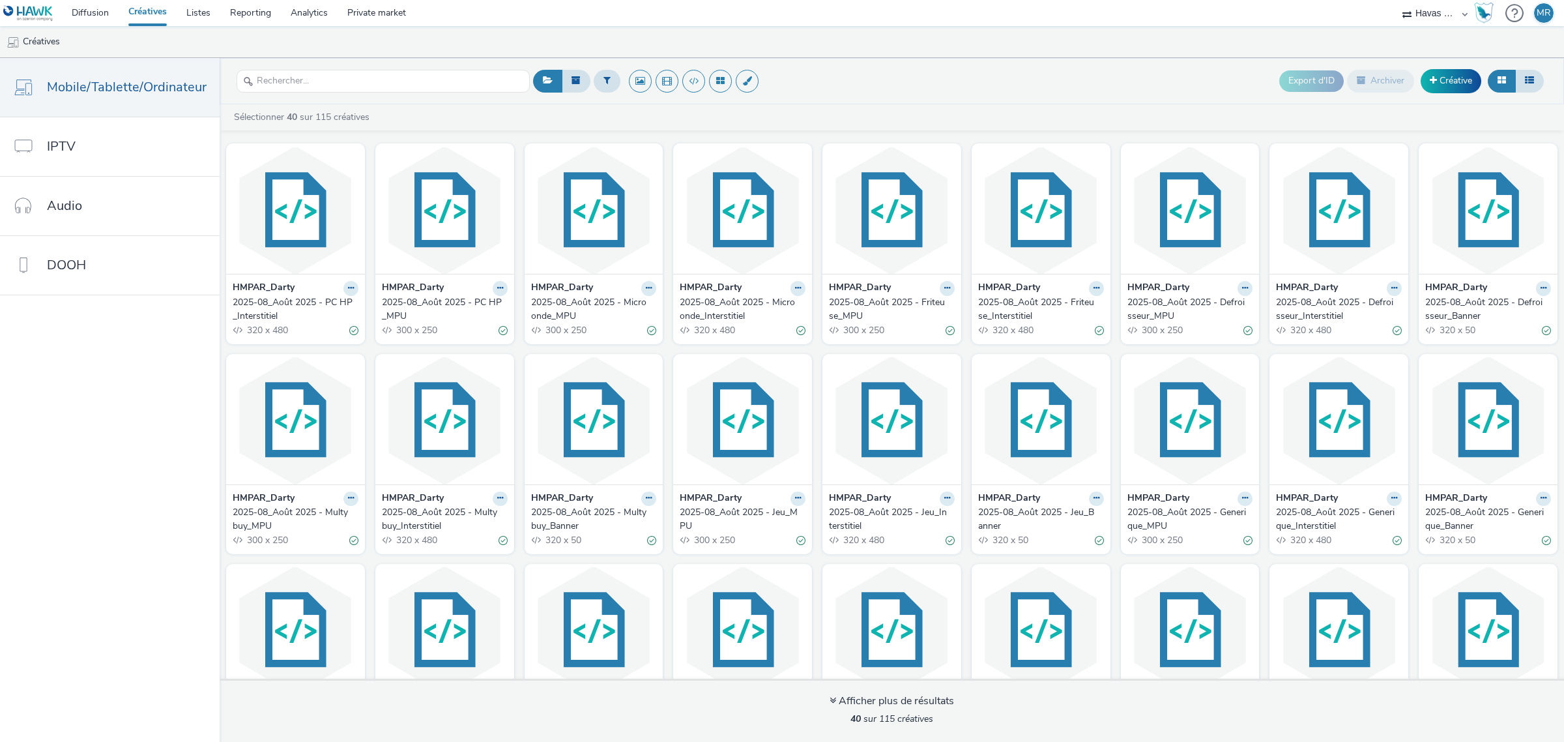
checkbox input "true"
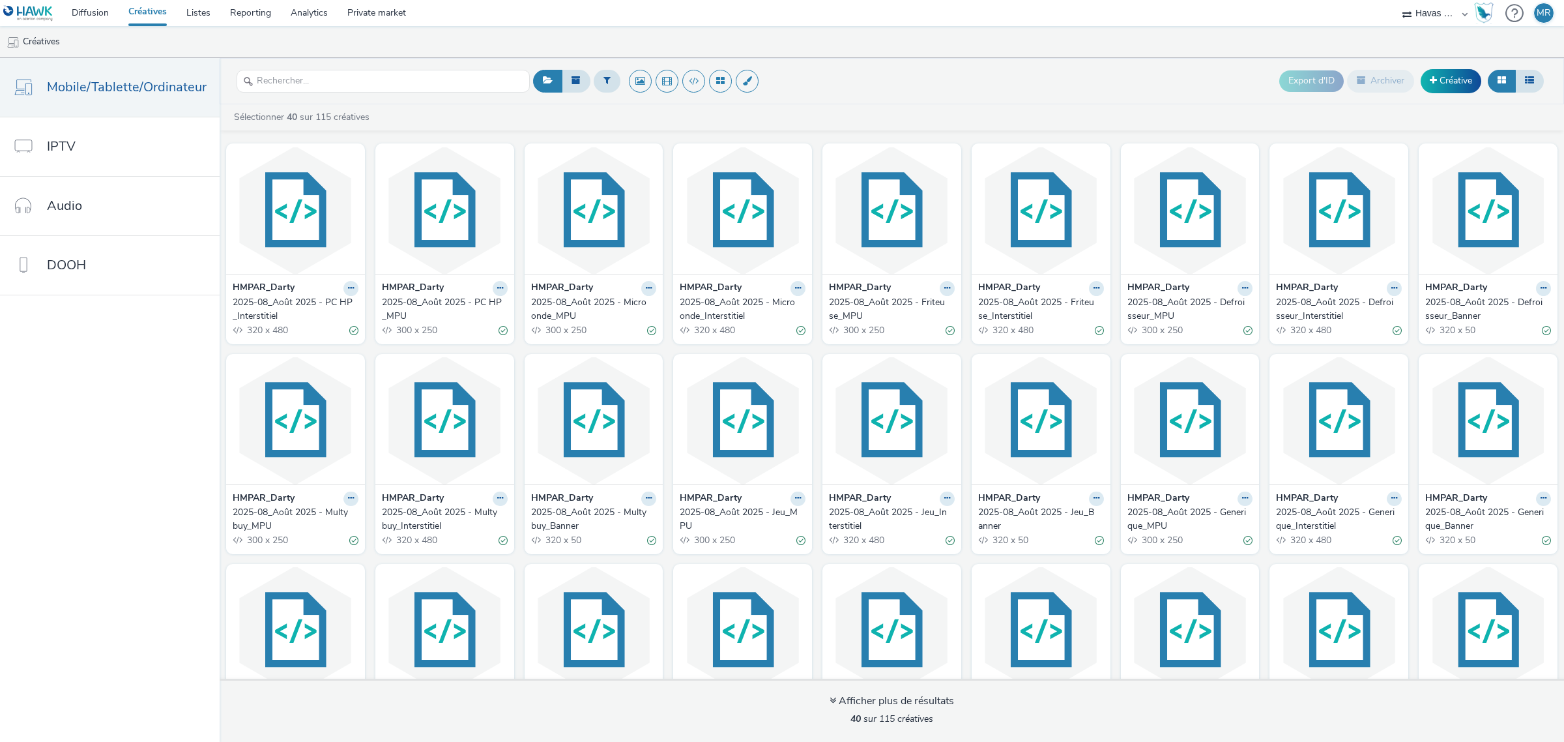
checkbox input "true"
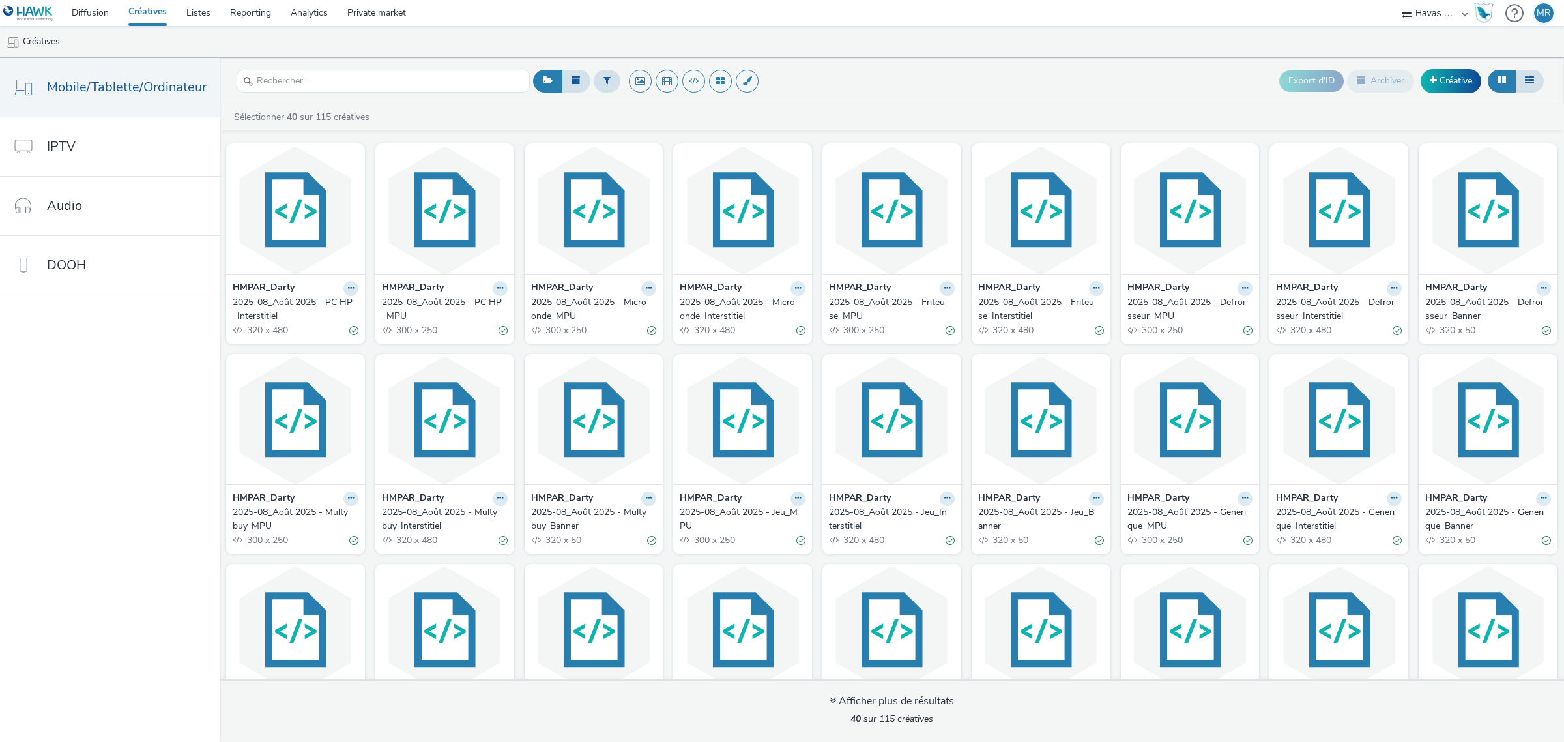
checkbox input "true"
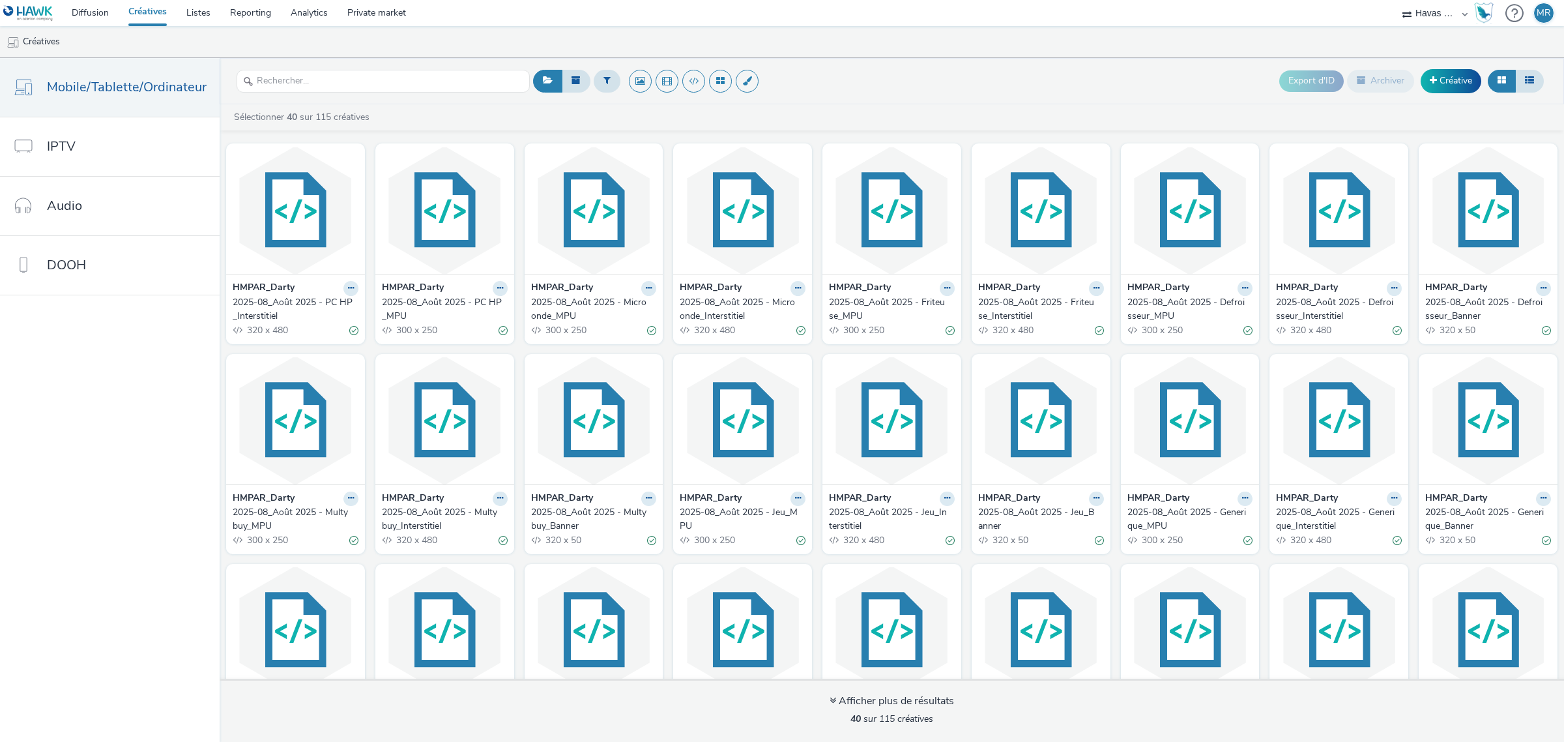
checkbox input "true"
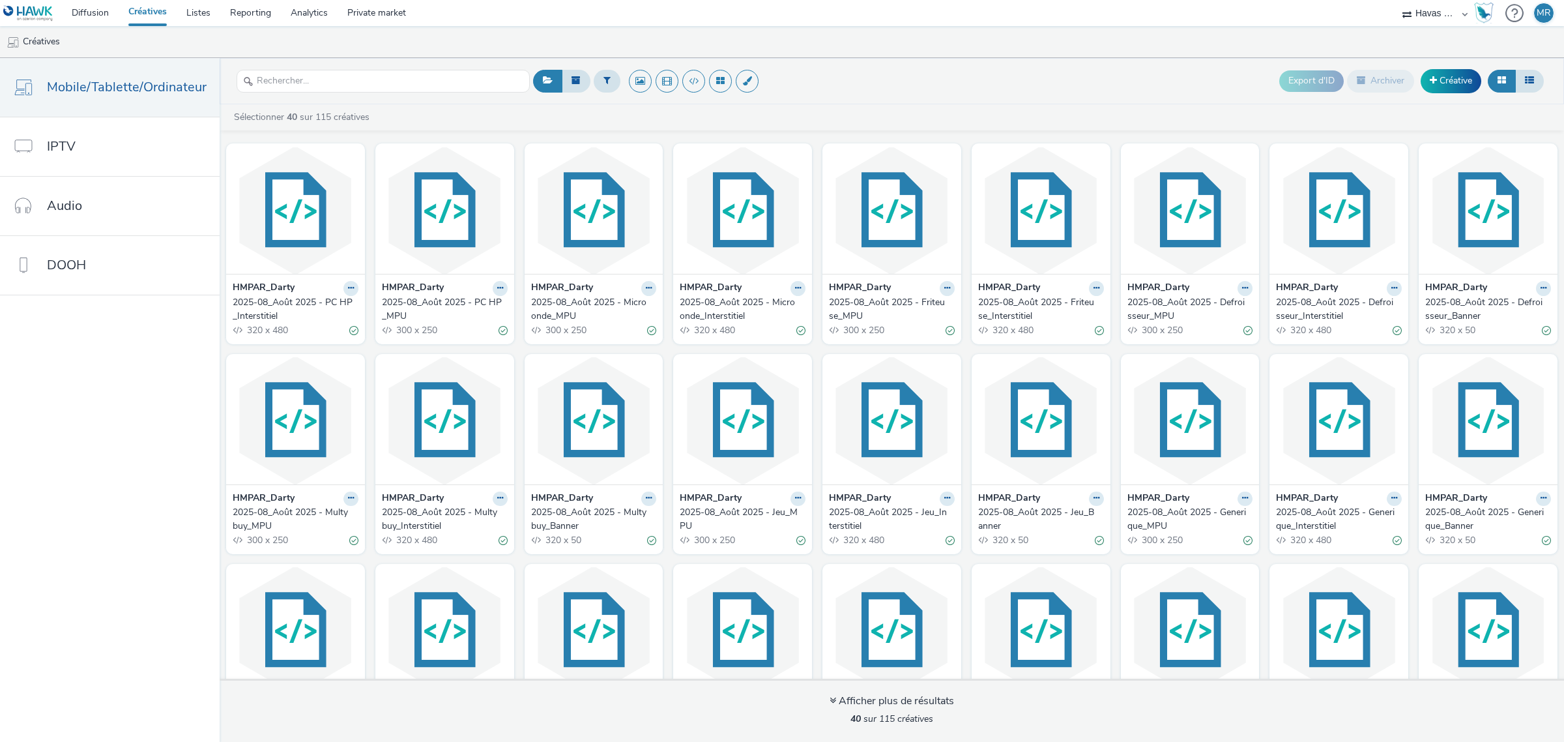
checkbox input "true"
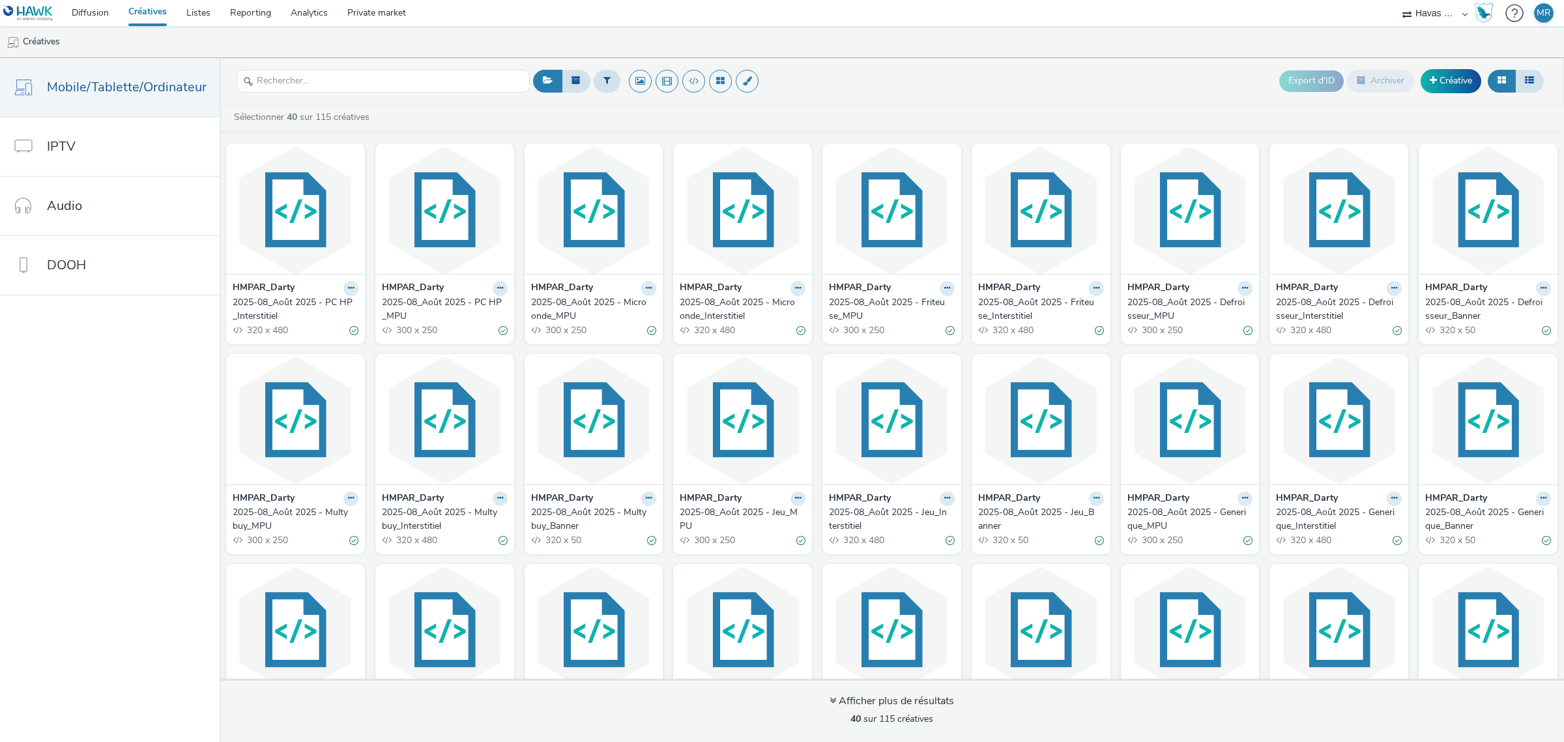
checkbox input "true"
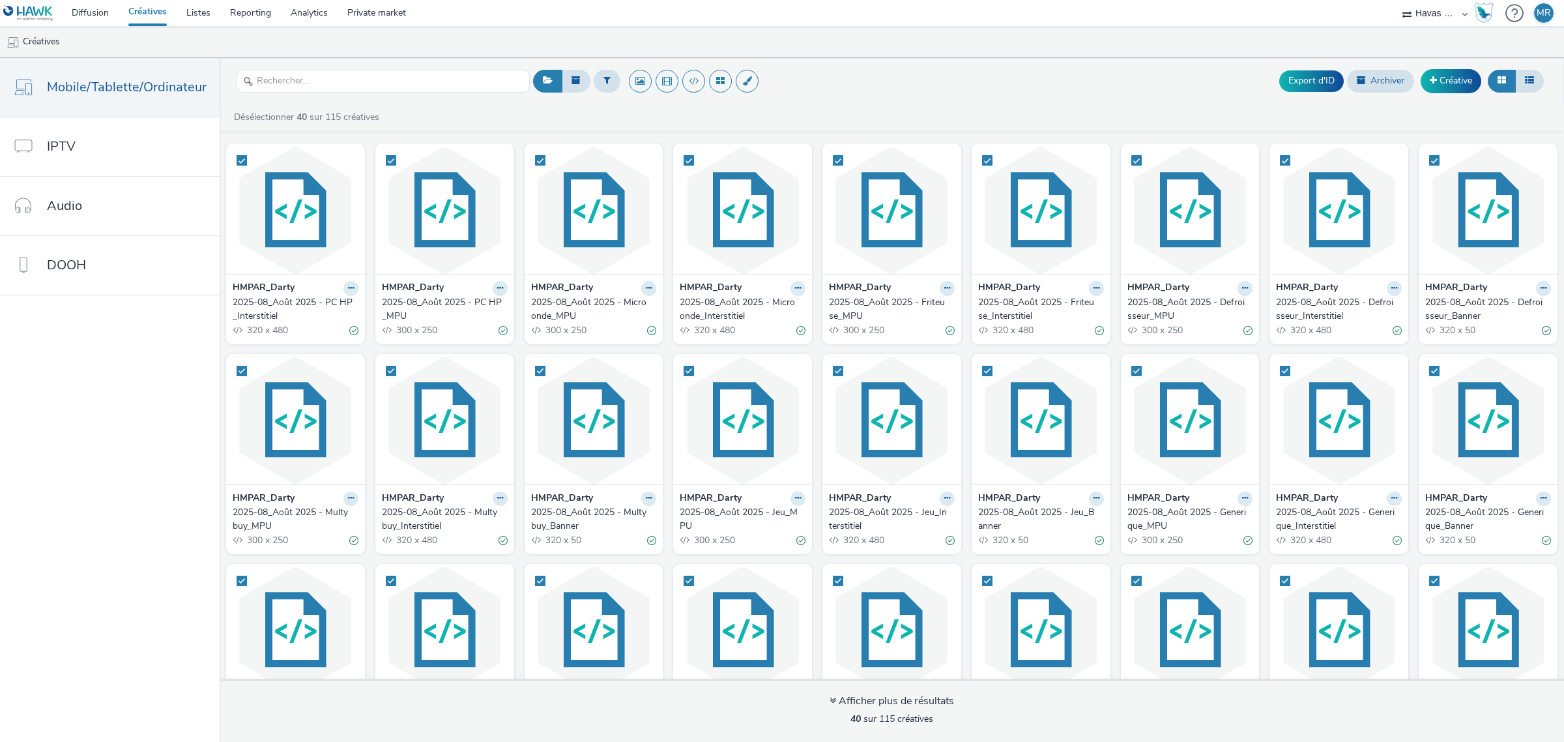
click at [300, 119] on strong "40" at bounding box center [302, 117] width 10 height 12
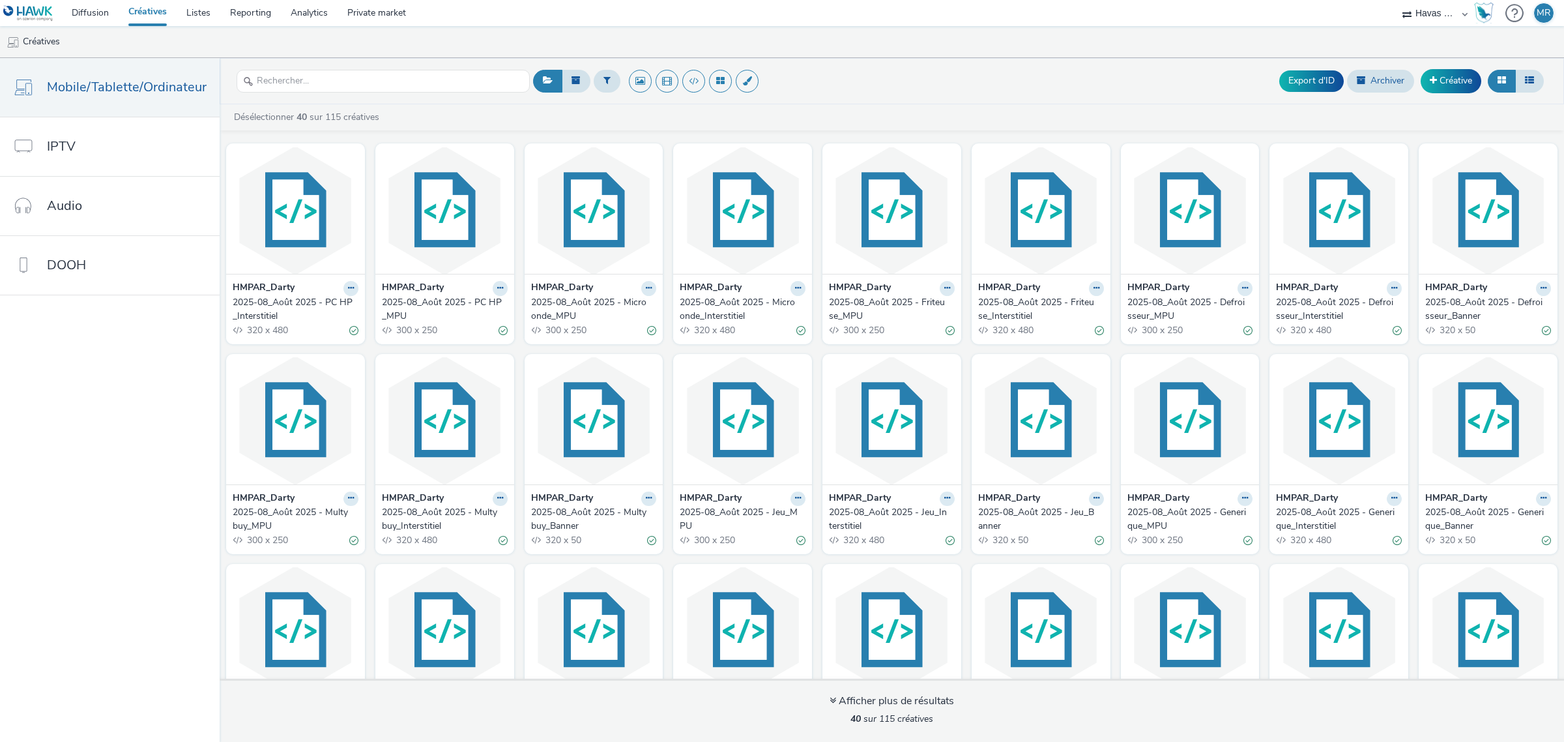
checkbox input "false"
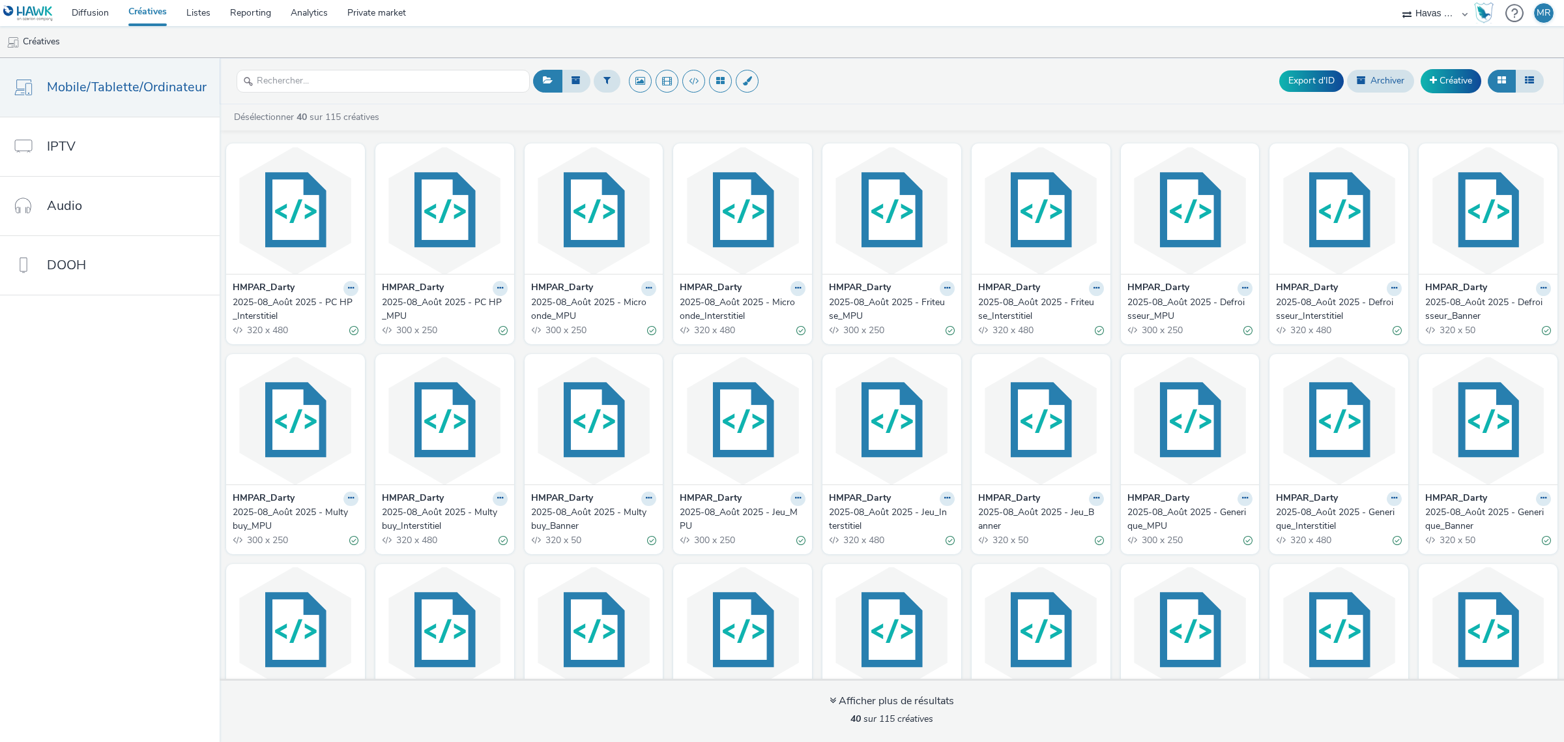
checkbox input "false"
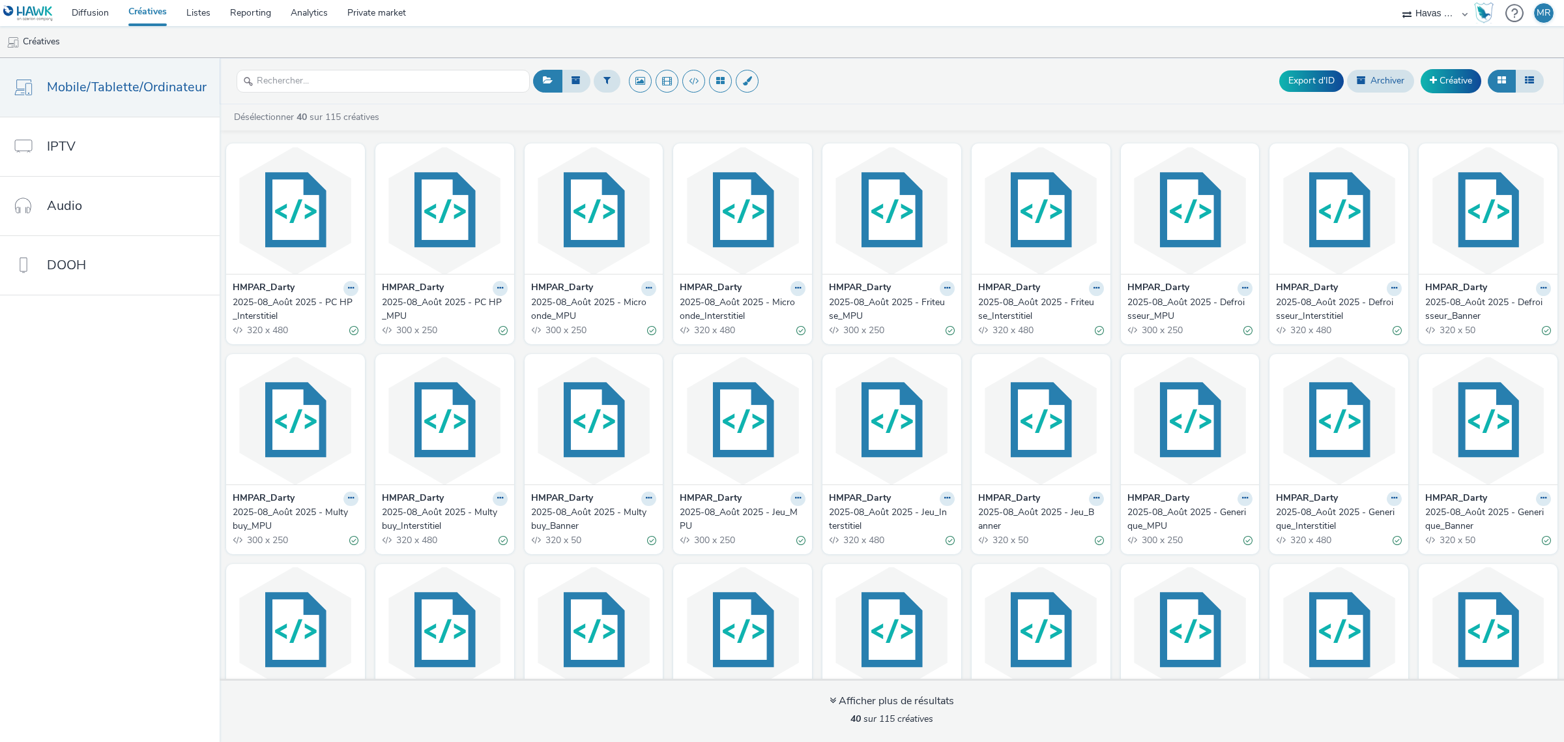
checkbox input "false"
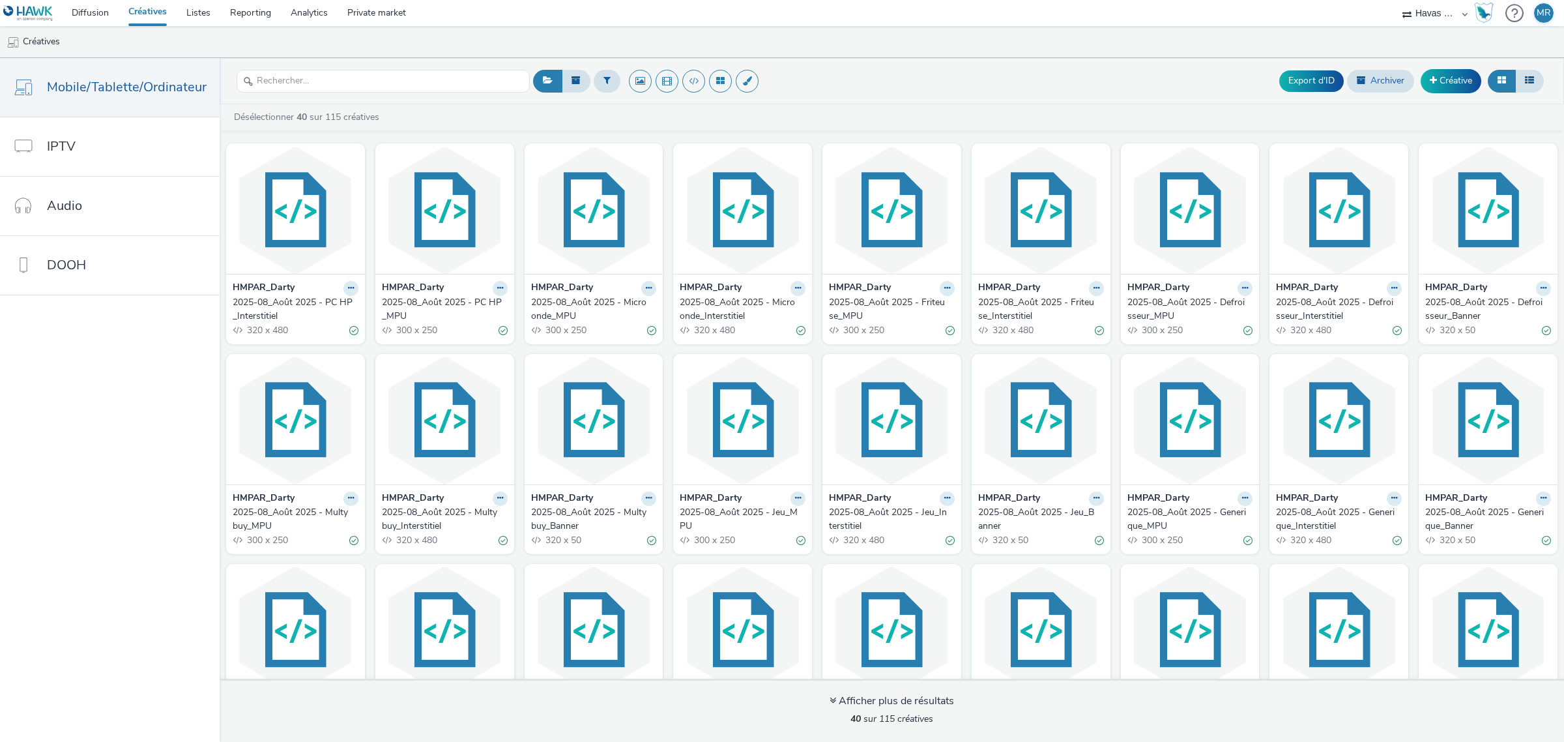
checkbox input "false"
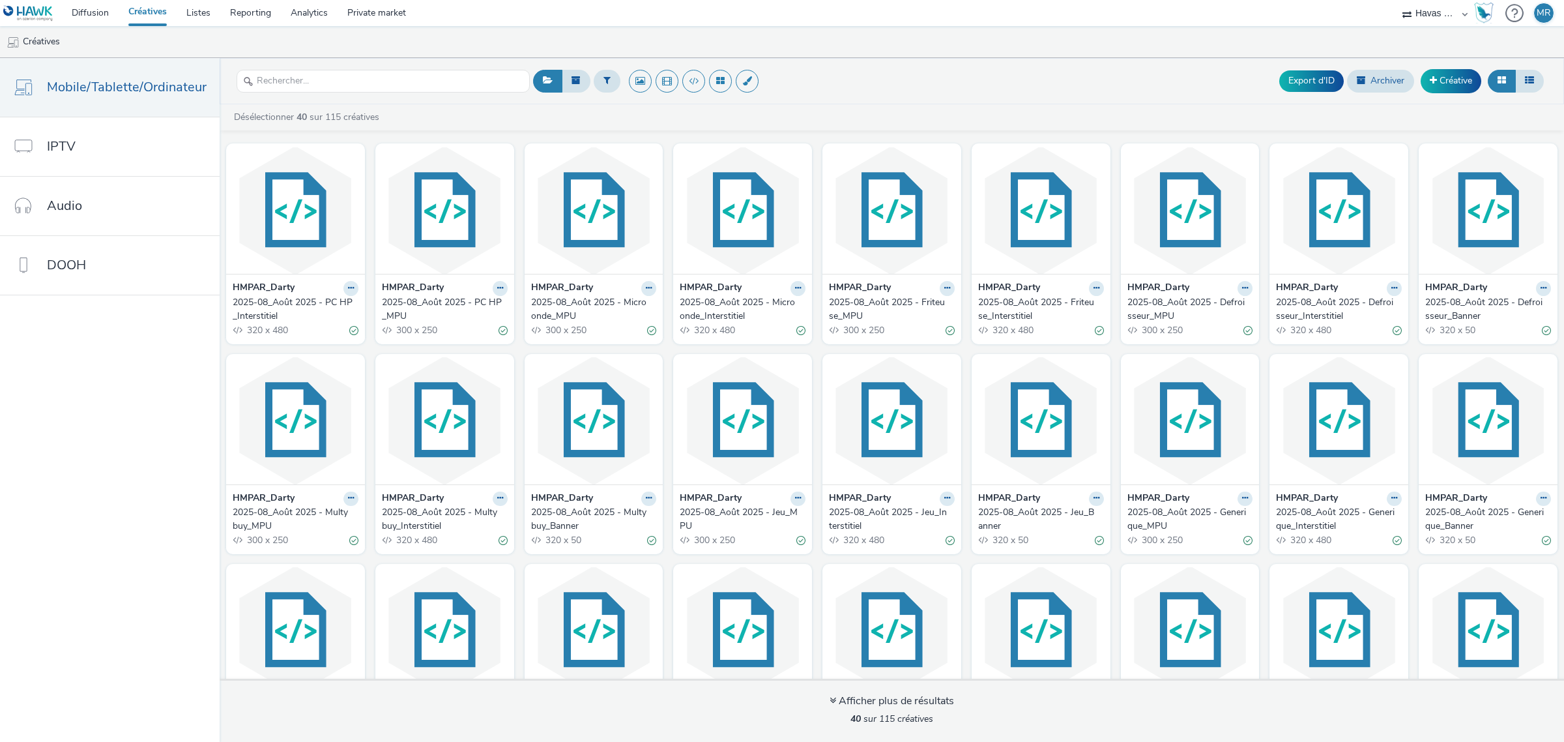
checkbox input "false"
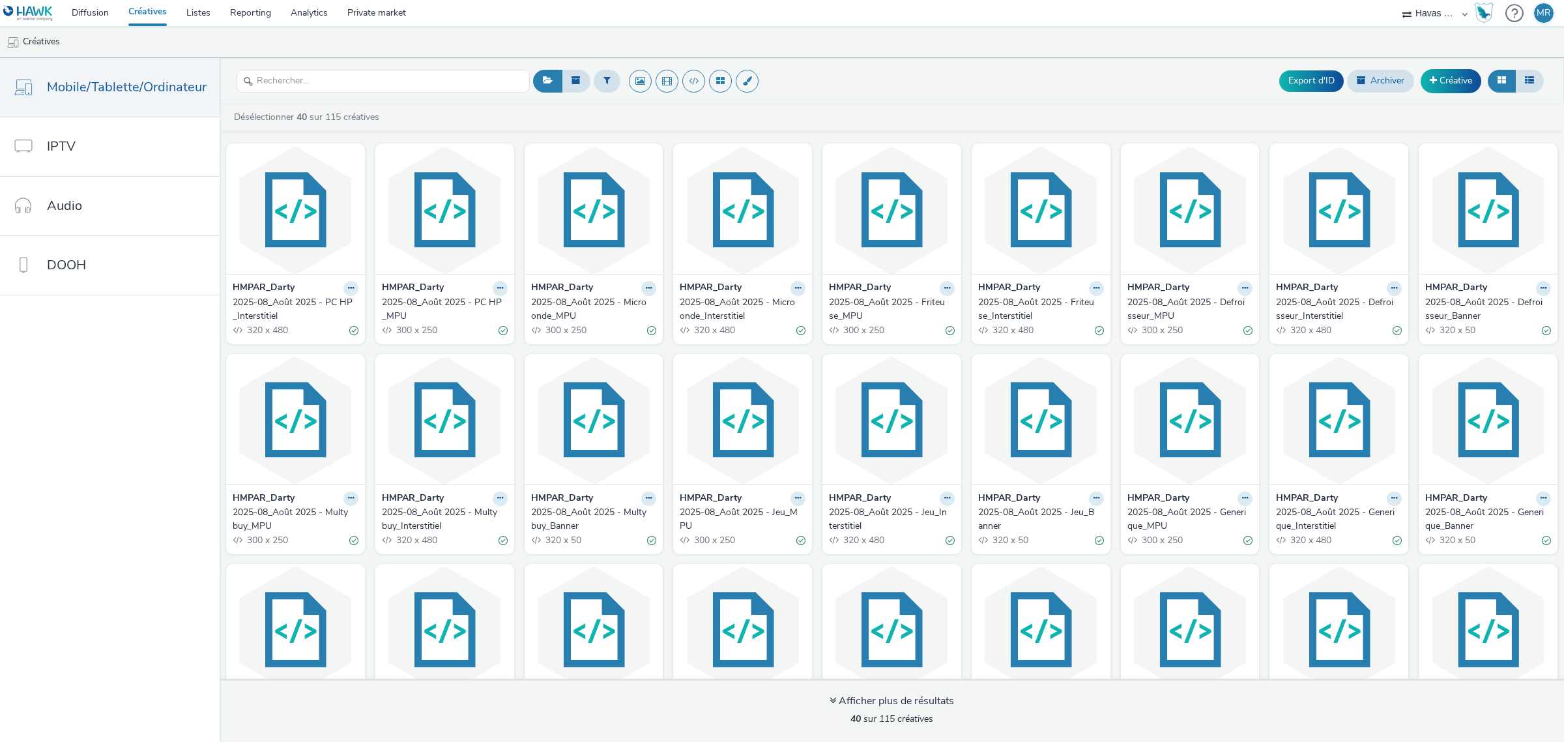
checkbox input "false"
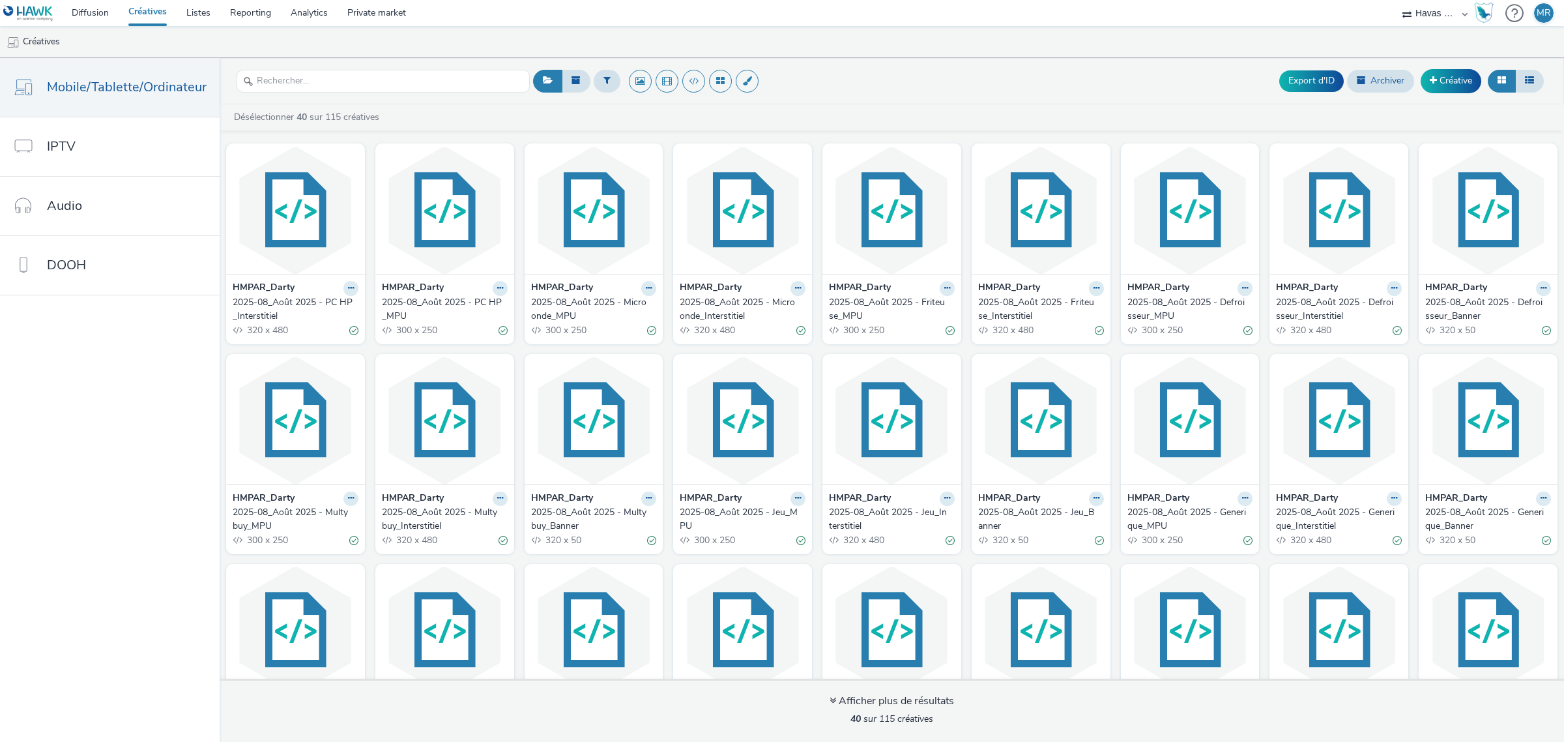
checkbox input "false"
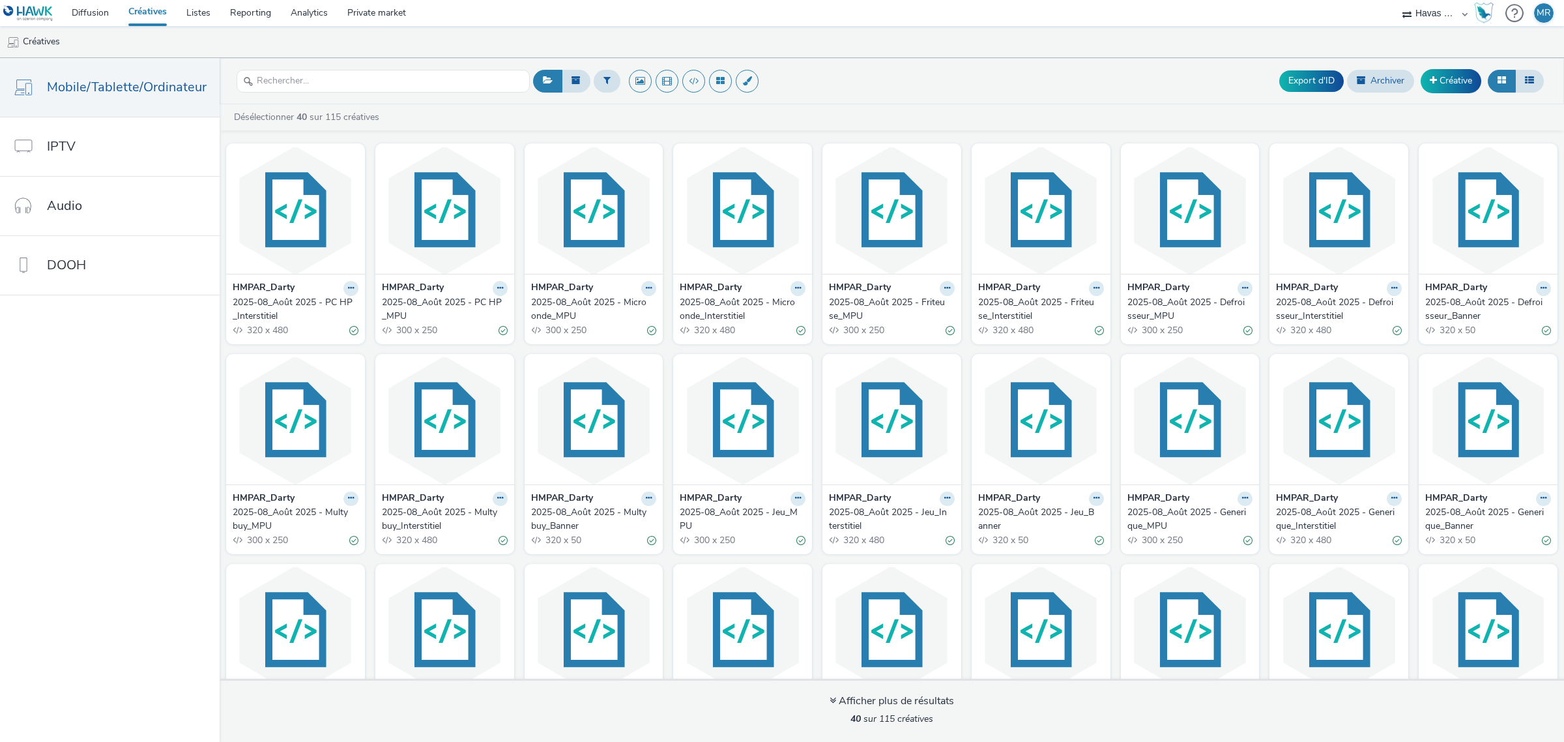
checkbox input "false"
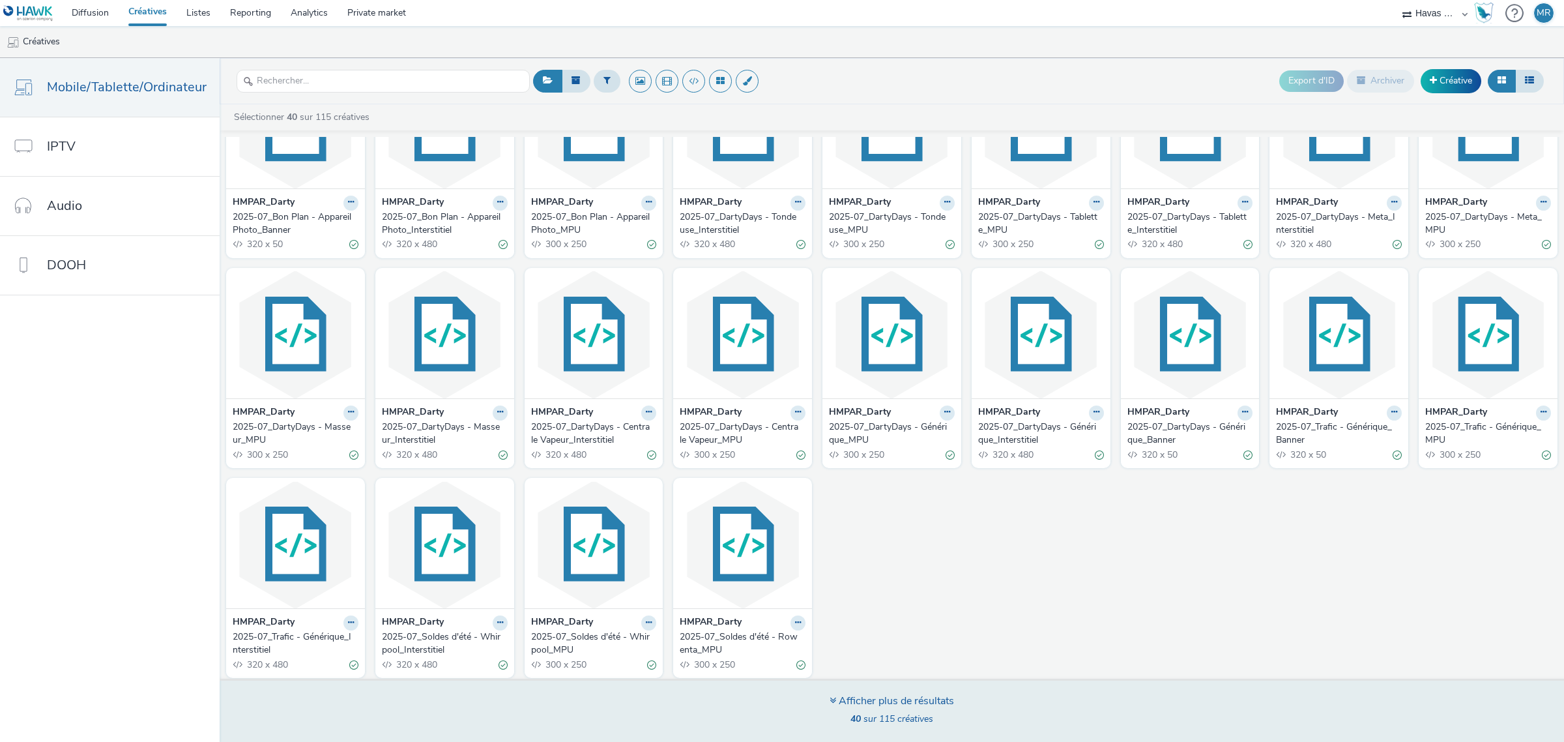
scroll to position [513, 0]
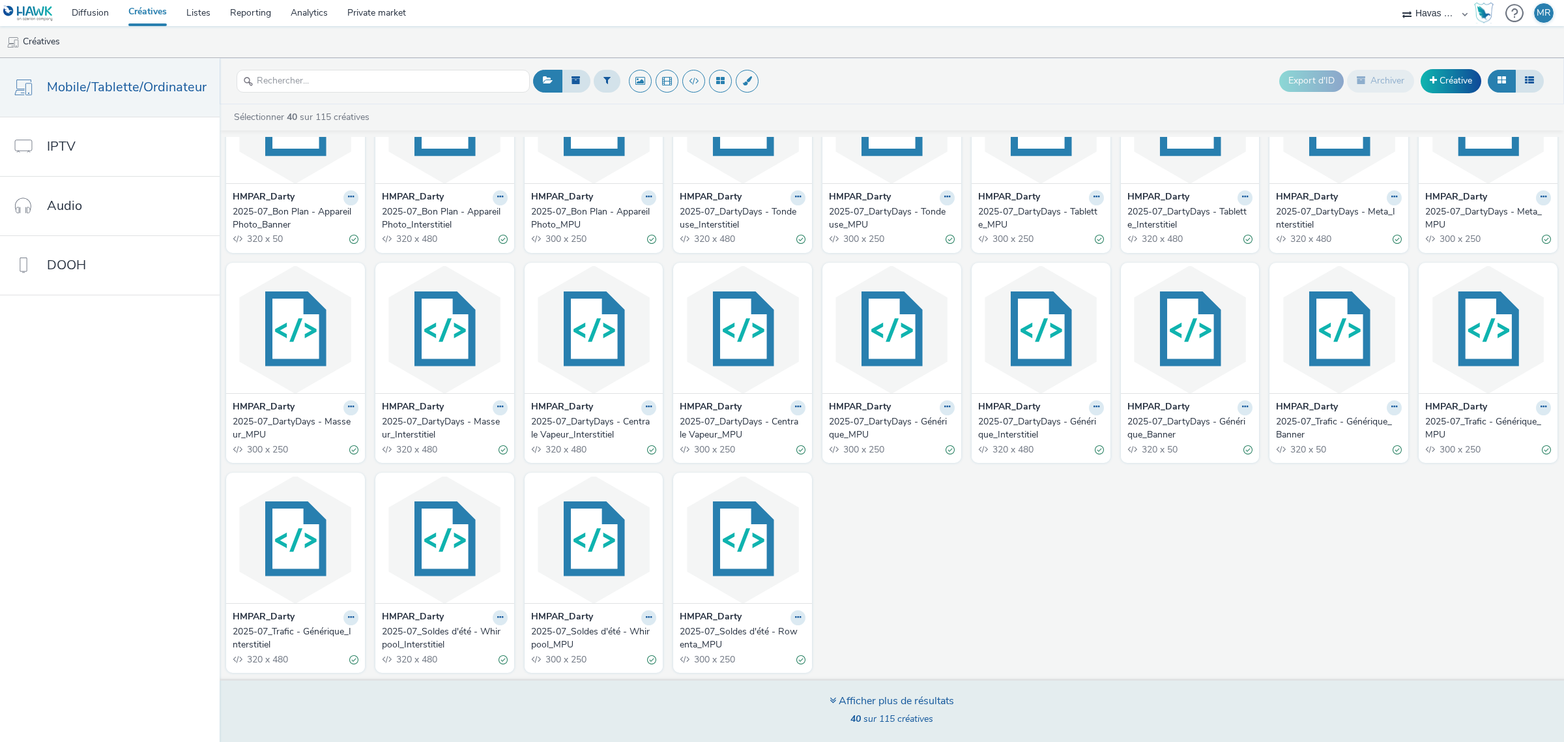
click at [849, 705] on div "Afficher plus de résultats" at bounding box center [892, 701] width 125 height 15
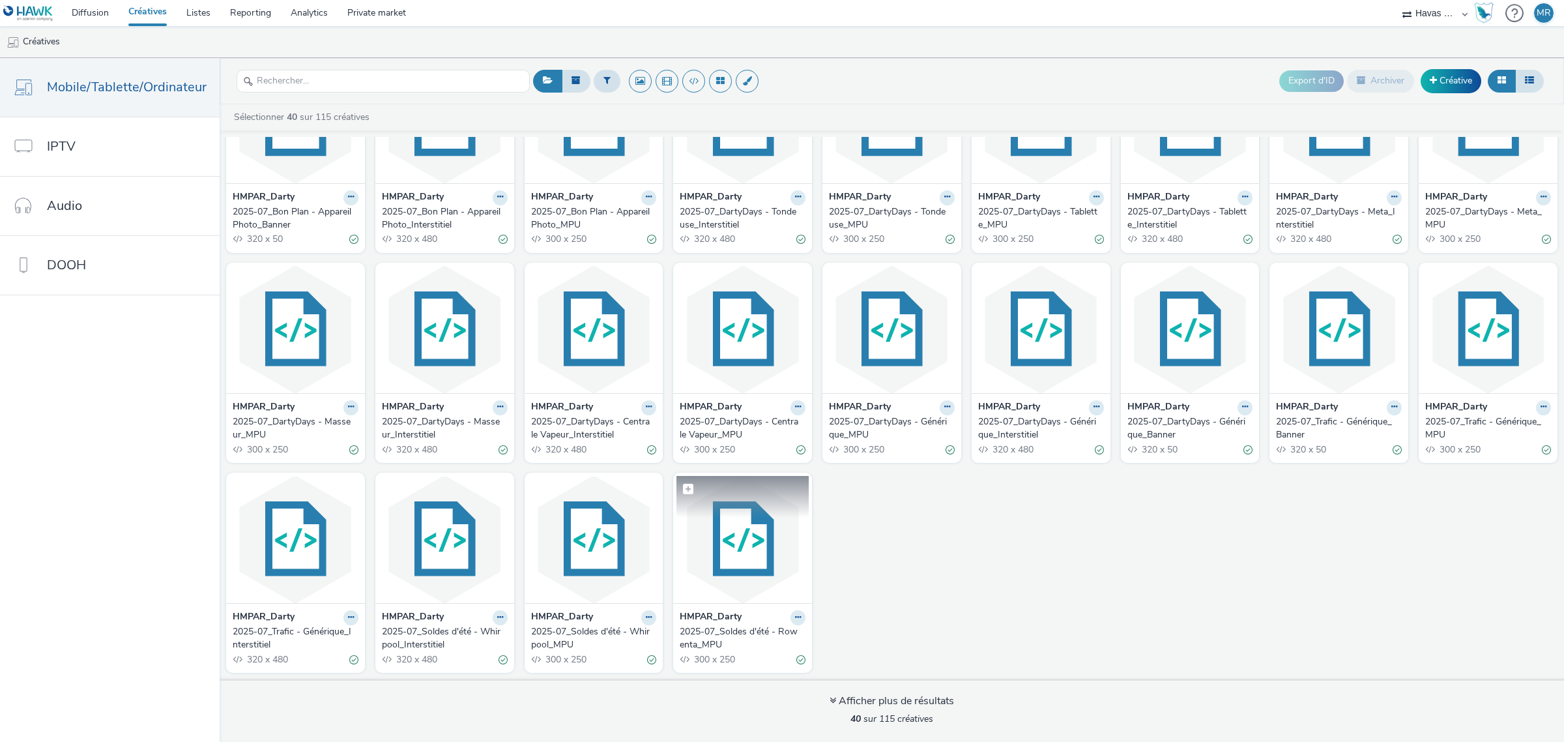
click at [767, 561] on img at bounding box center [743, 539] width 132 height 127
